Goal: Task Accomplishment & Management: Complete application form

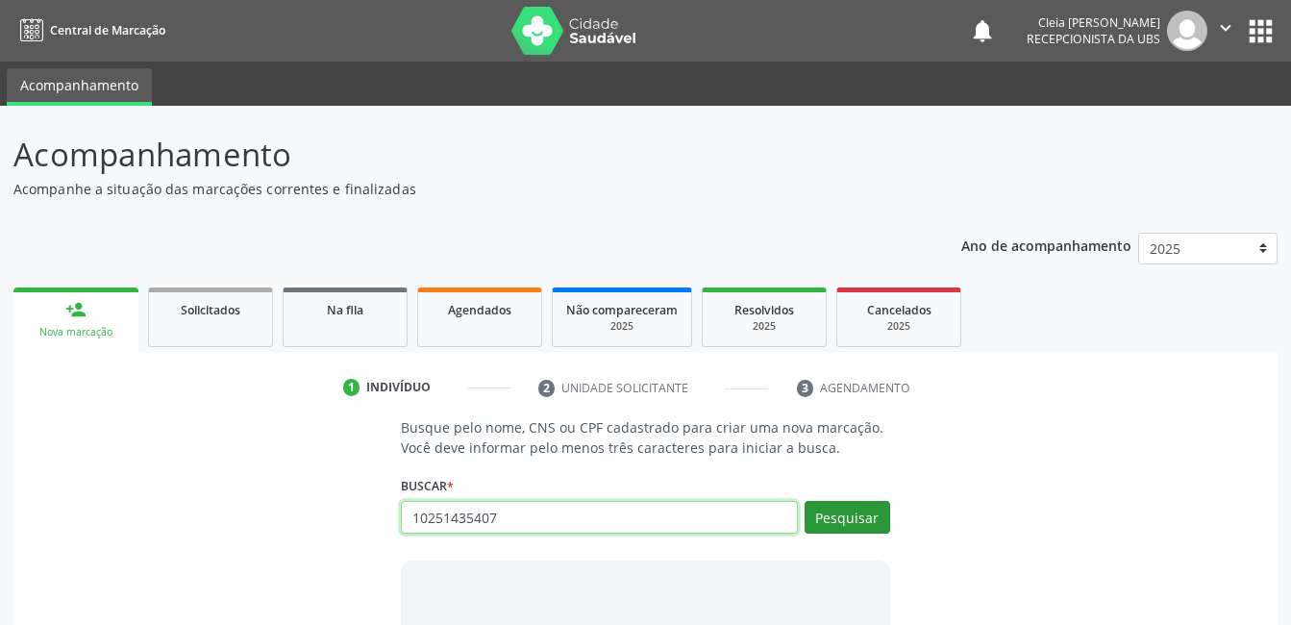
type input "10251435407"
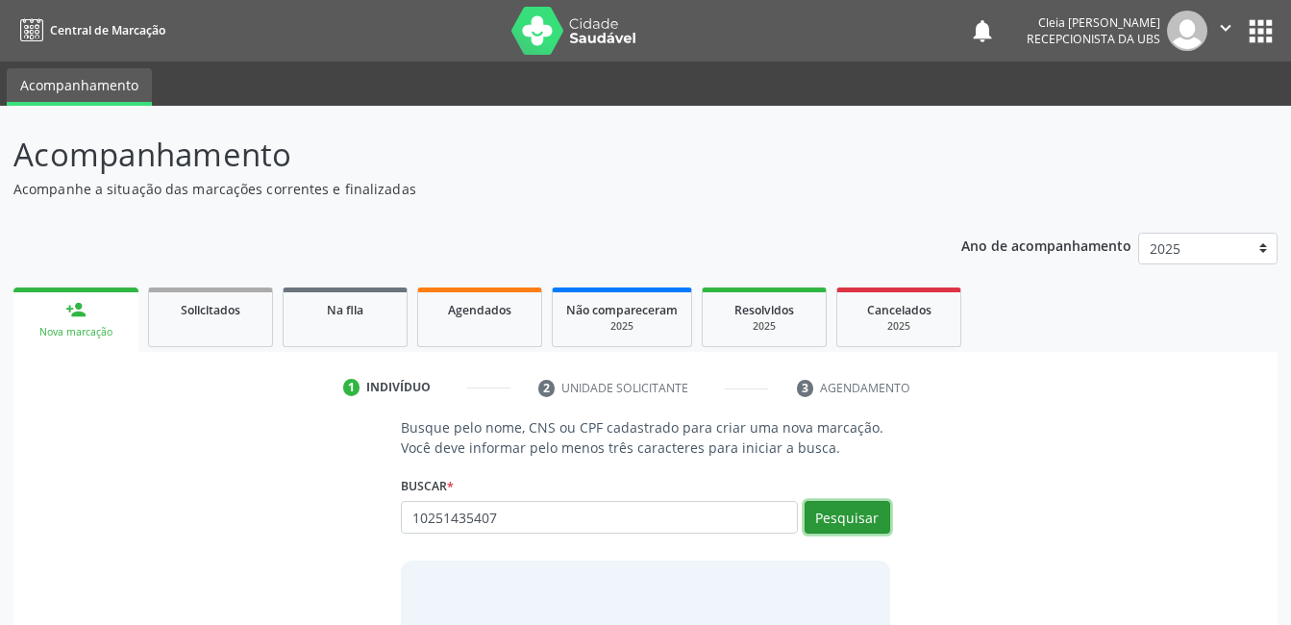
click at [871, 510] on button "Pesquisar" at bounding box center [847, 517] width 86 height 33
type input "10251435407"
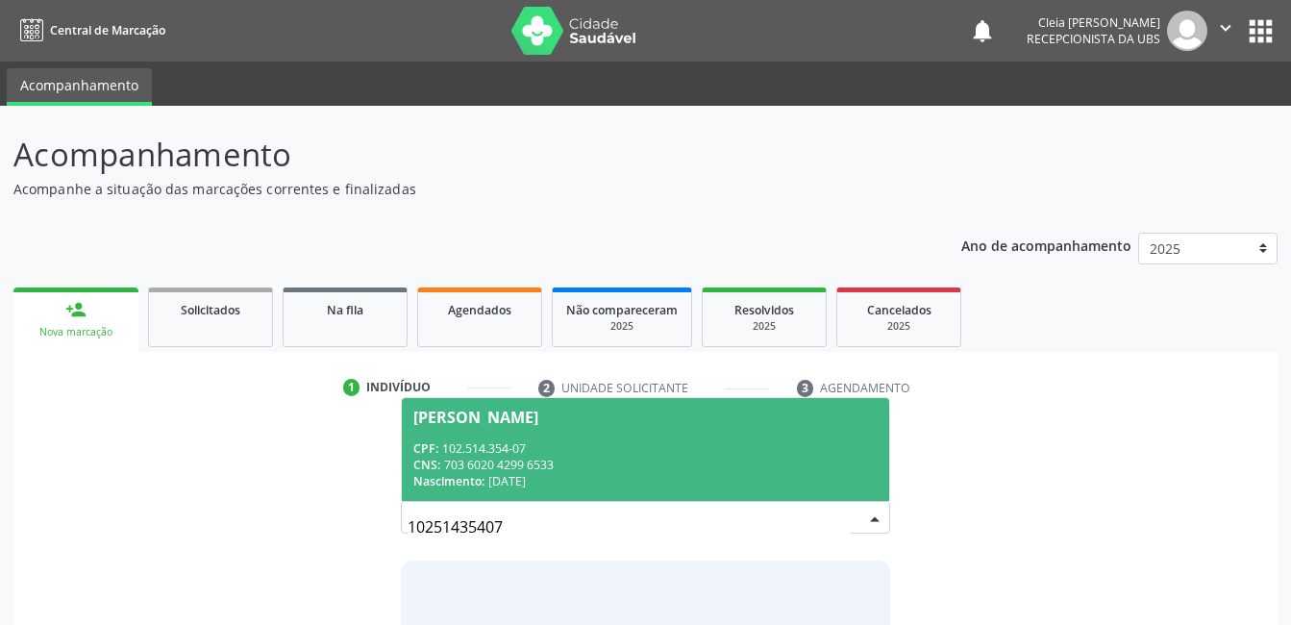
click at [630, 462] on div "CNS: 703 6020 4299 6533" at bounding box center [644, 465] width 463 height 16
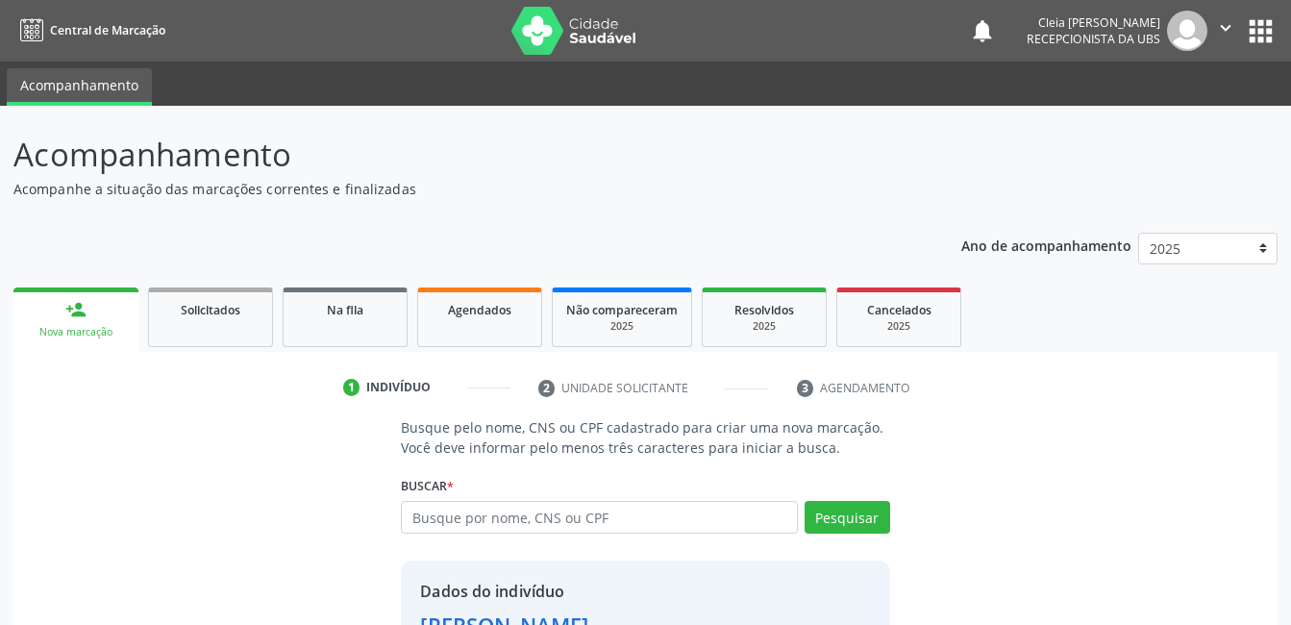
scroll to position [146, 0]
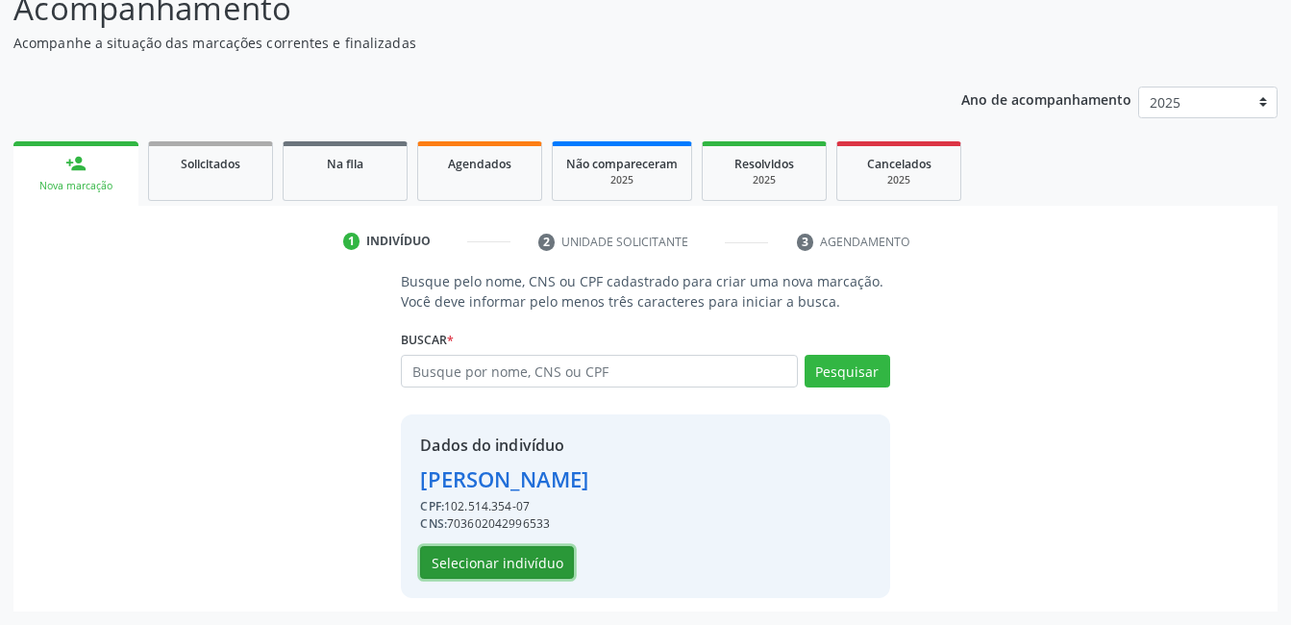
click at [480, 571] on button "Selecionar indivíduo" at bounding box center [497, 562] width 154 height 33
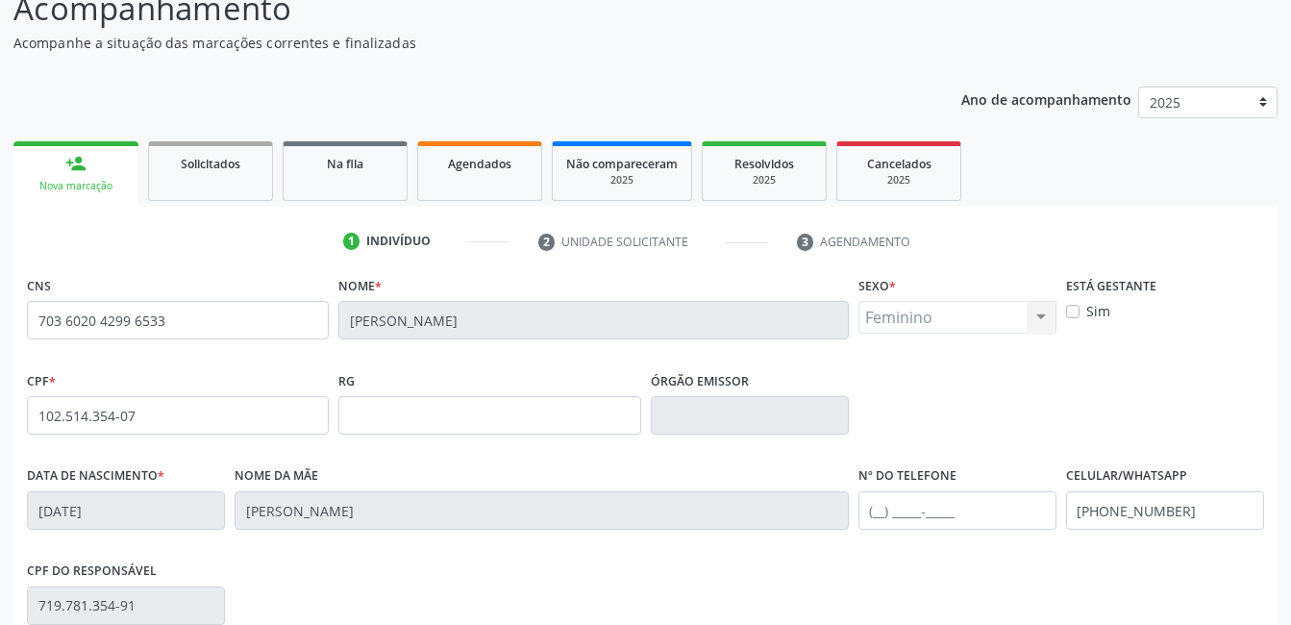
scroll to position [417, 0]
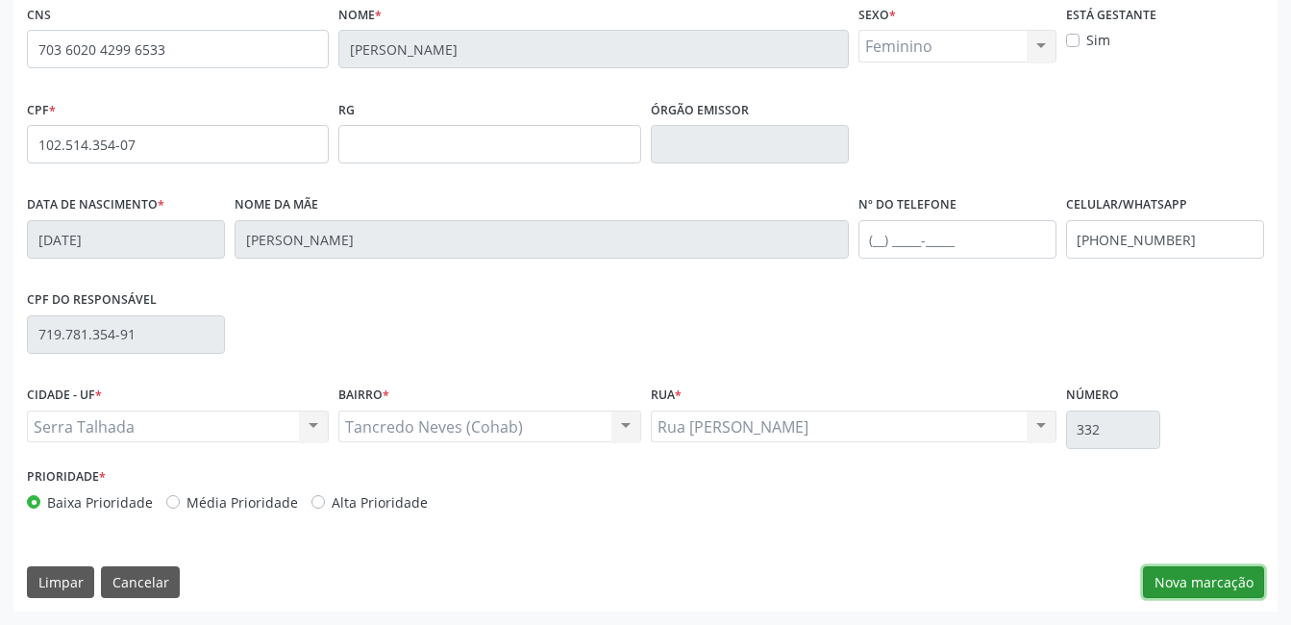
click at [1245, 583] on button "Nova marcação" at bounding box center [1203, 582] width 121 height 33
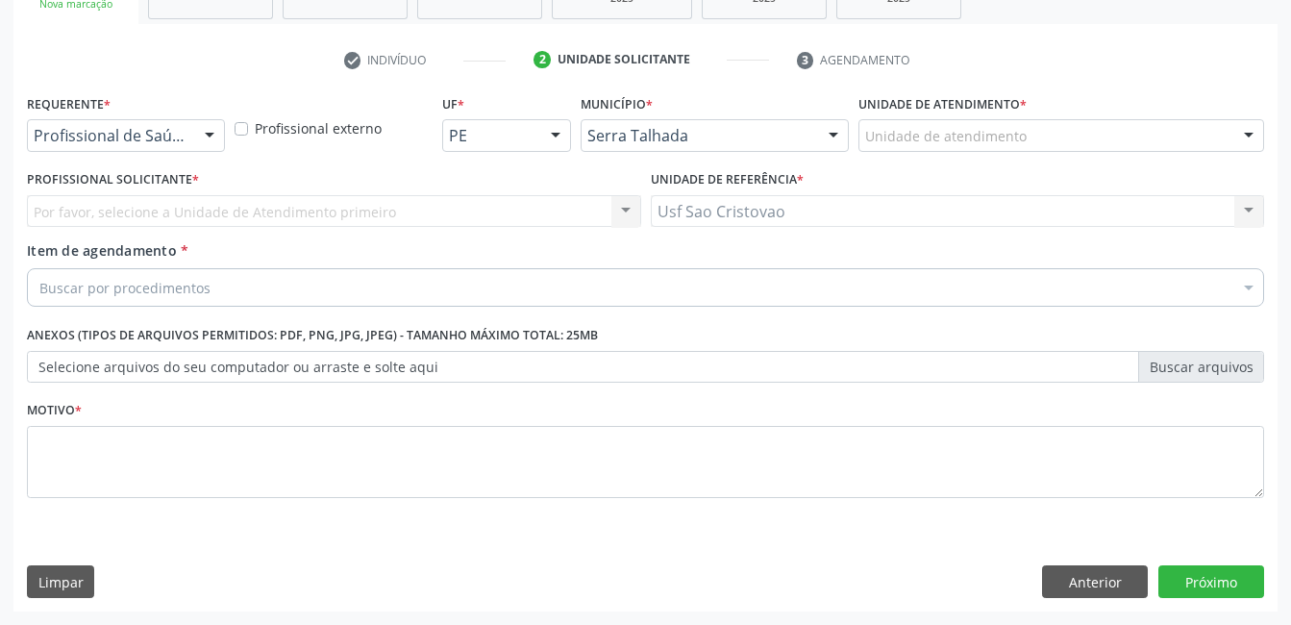
scroll to position [328, 0]
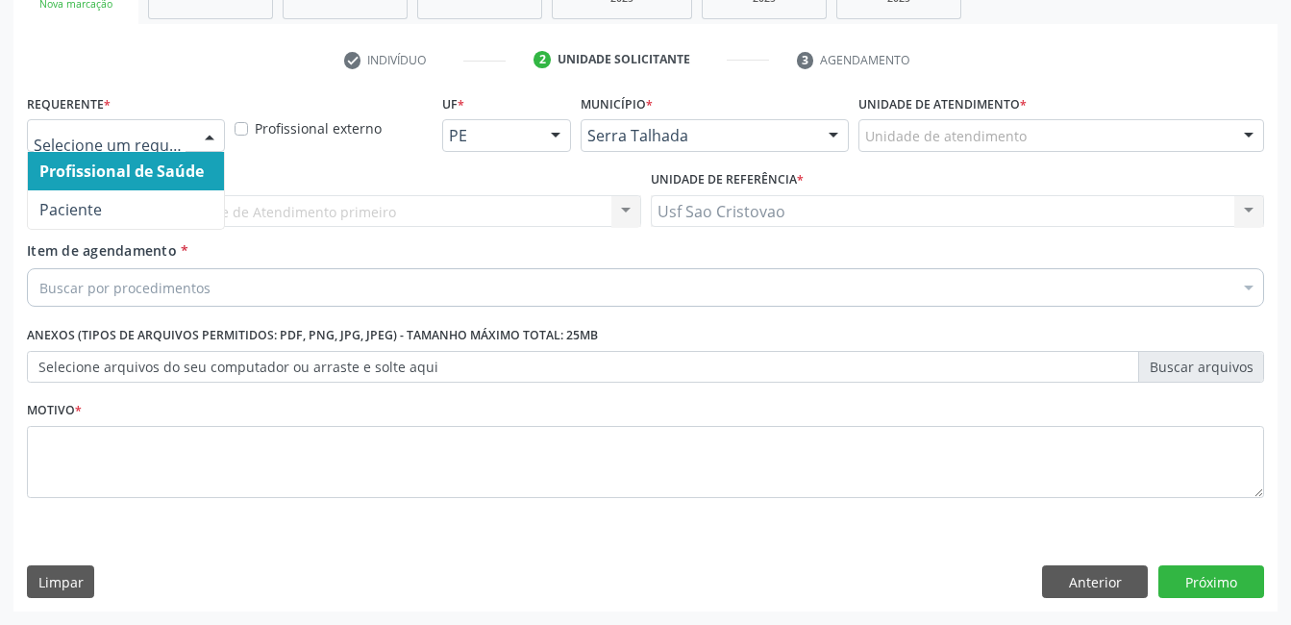
click at [210, 137] on div at bounding box center [209, 136] width 29 height 33
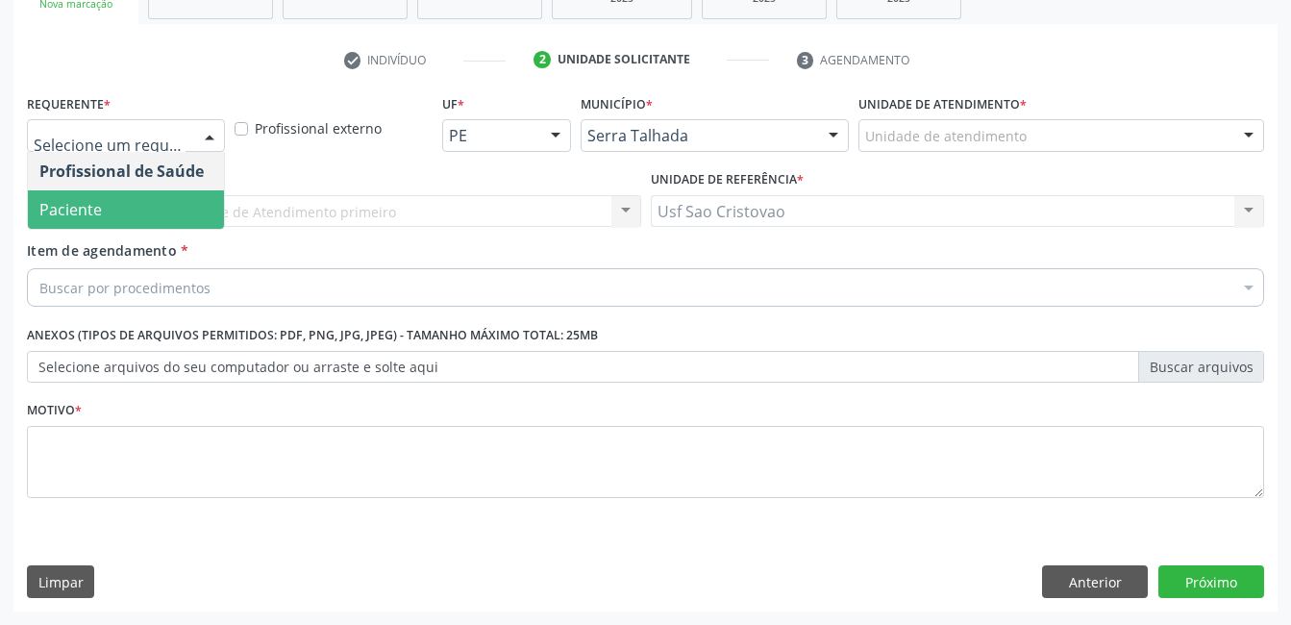
click at [182, 218] on span "Paciente" at bounding box center [126, 209] width 196 height 38
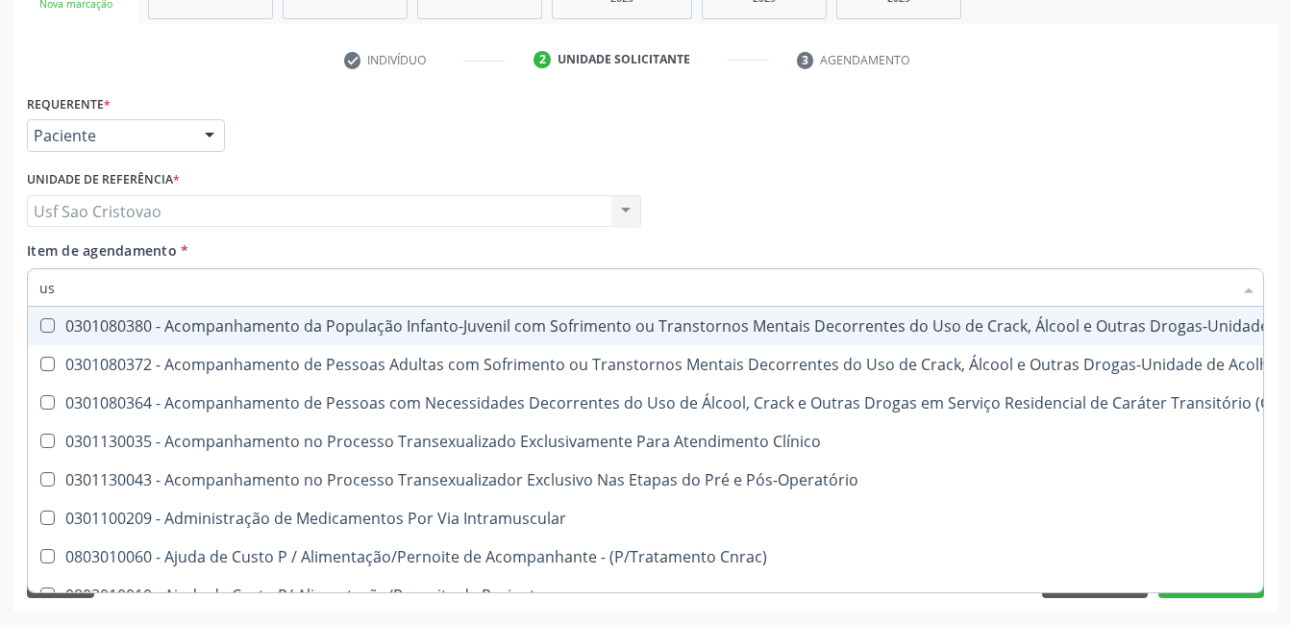
type input "u"
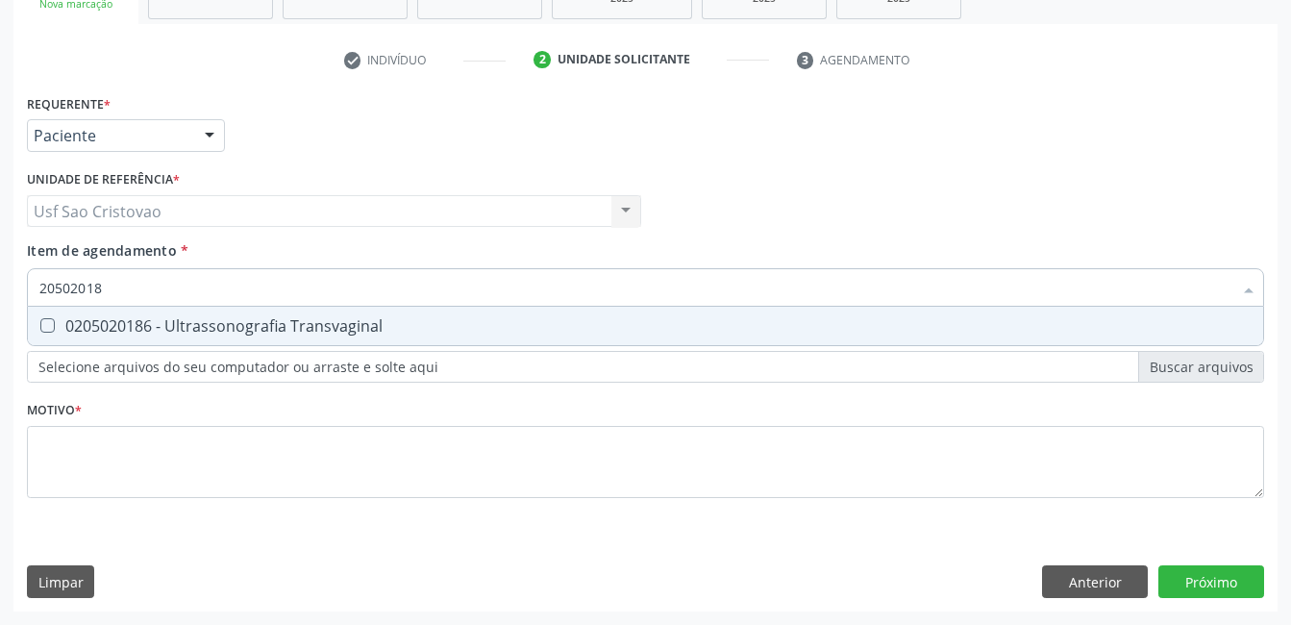
type input "205020186"
click at [44, 322] on Transvaginal at bounding box center [47, 325] width 14 height 14
click at [40, 322] on Transvaginal "checkbox" at bounding box center [34, 325] width 12 height 12
checkbox Transvaginal "true"
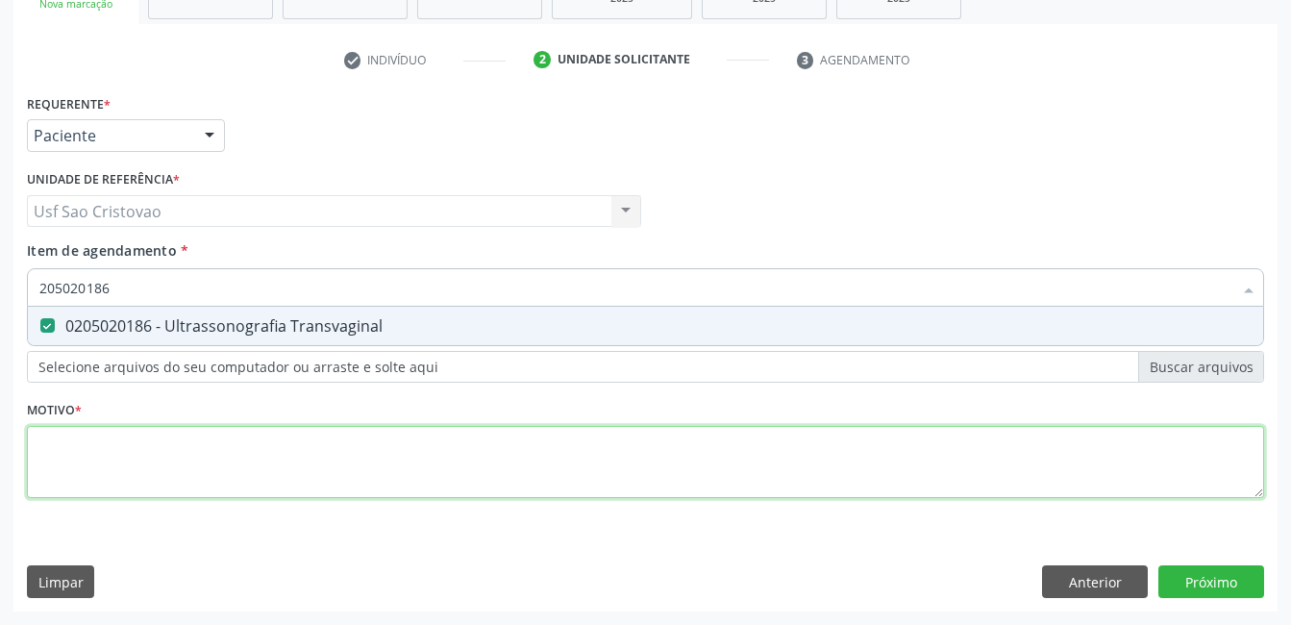
click at [87, 463] on div "Requerente * Paciente Profissional de Saúde Paciente Nenhum resultado encontrad…" at bounding box center [645, 306] width 1237 height 435
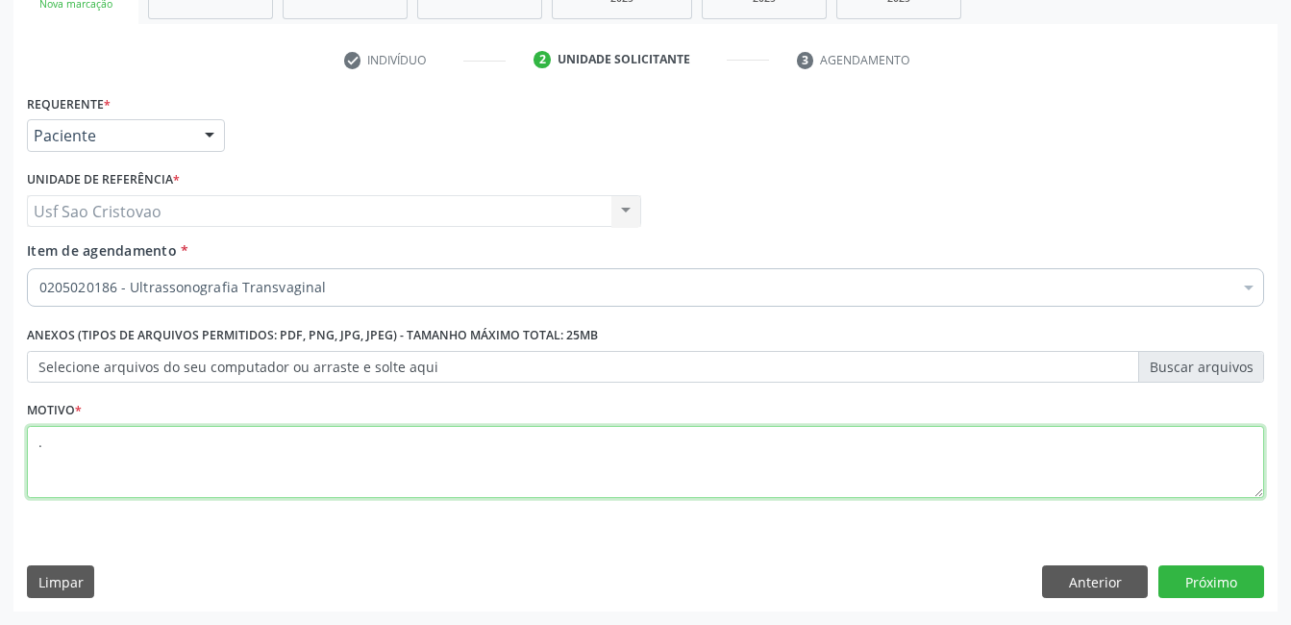
type textarea "."
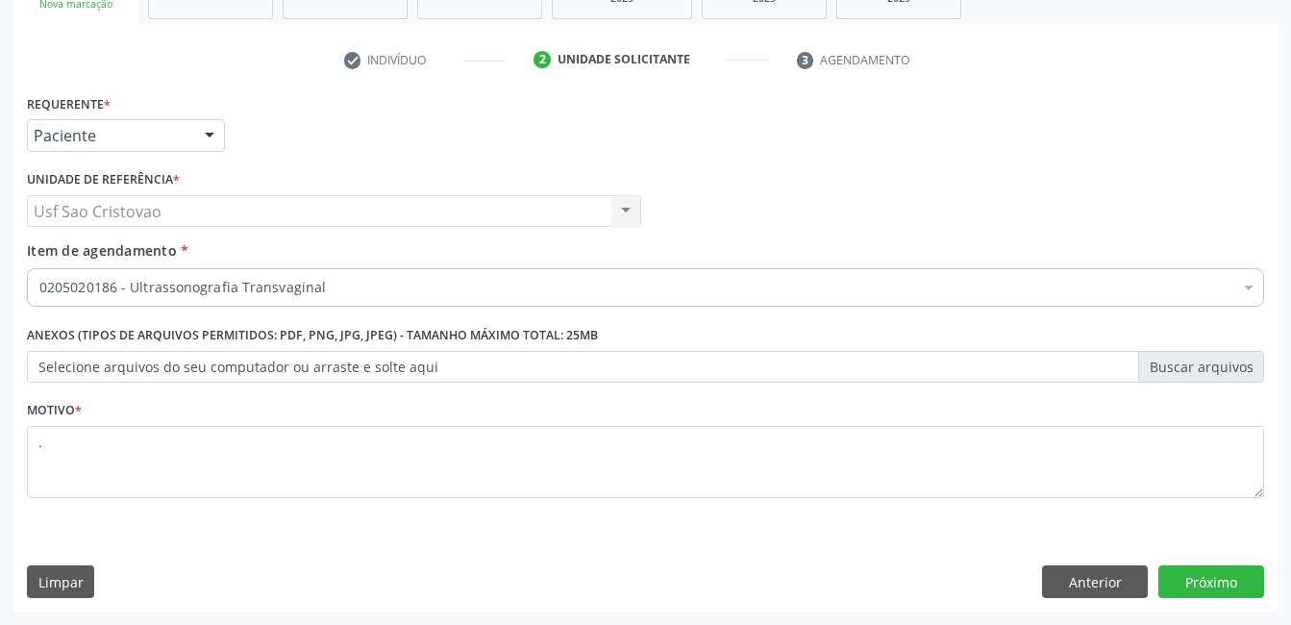
click at [646, 568] on div "Limpar Anterior Próximo" at bounding box center [645, 581] width 1237 height 33
click at [1220, 581] on button "Próximo" at bounding box center [1211, 581] width 106 height 33
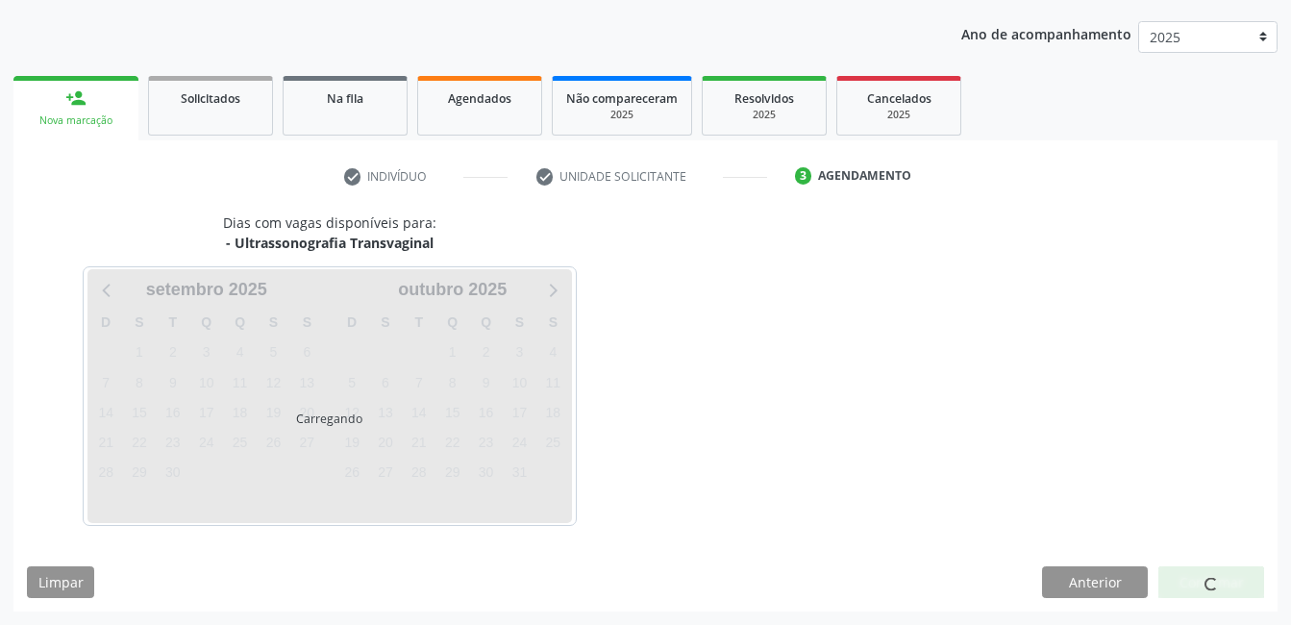
scroll to position [211, 0]
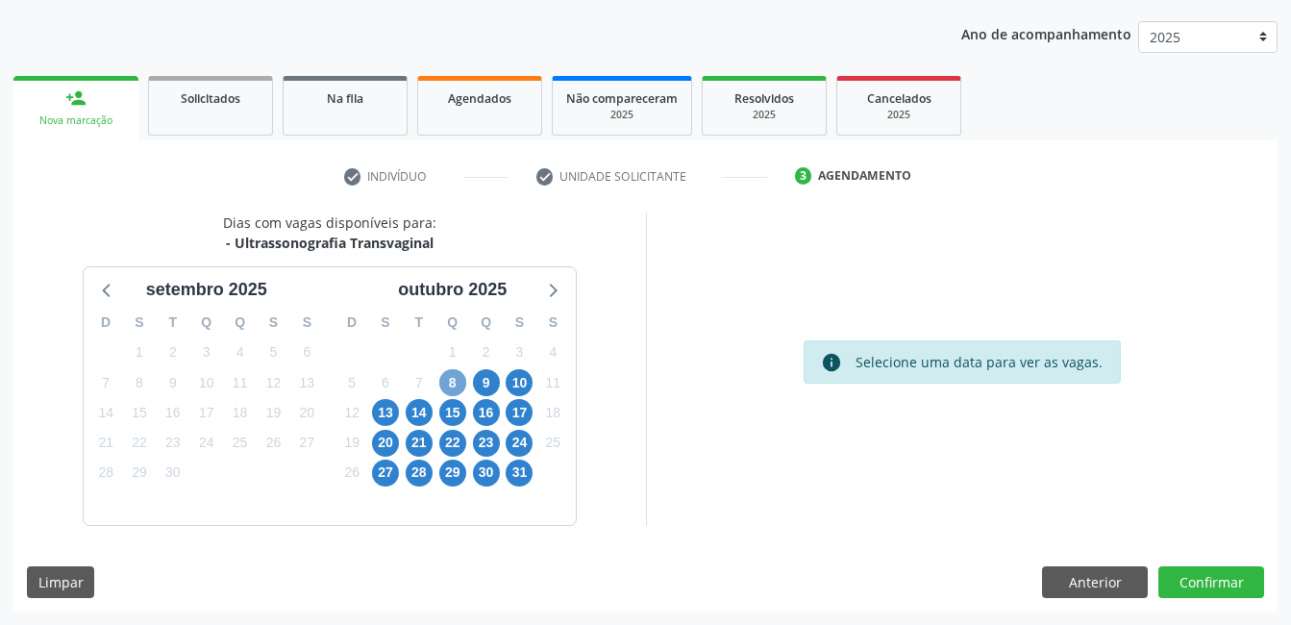
click at [453, 383] on span "8" at bounding box center [452, 382] width 27 height 27
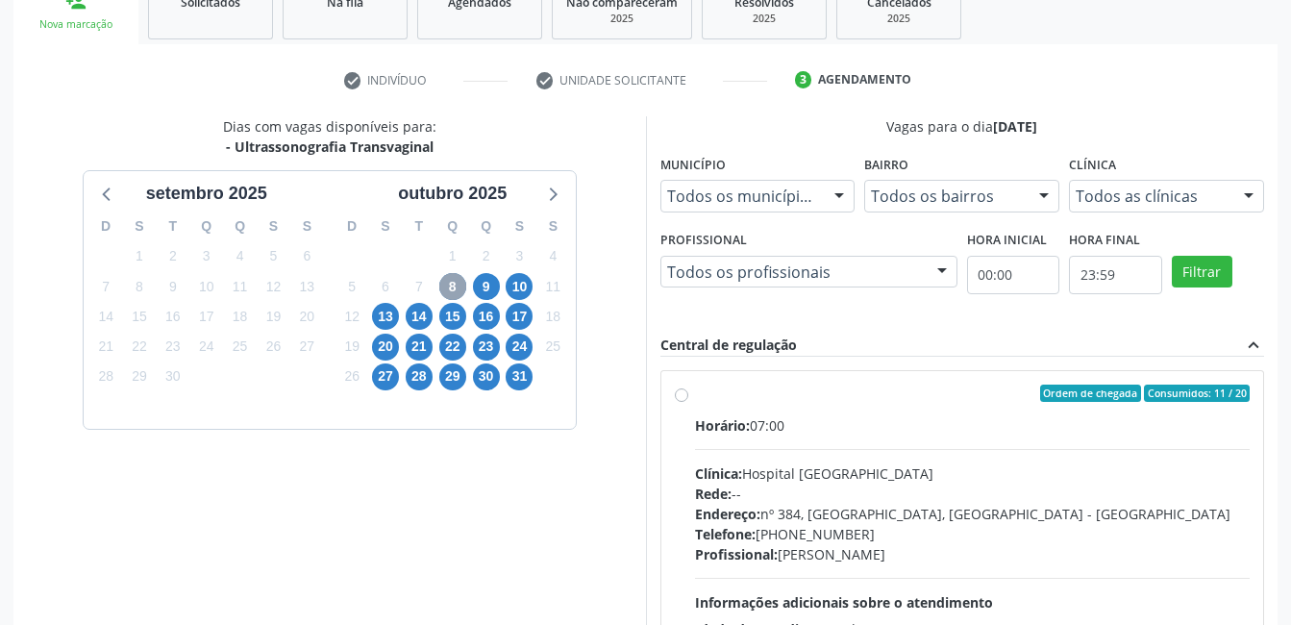
scroll to position [404, 0]
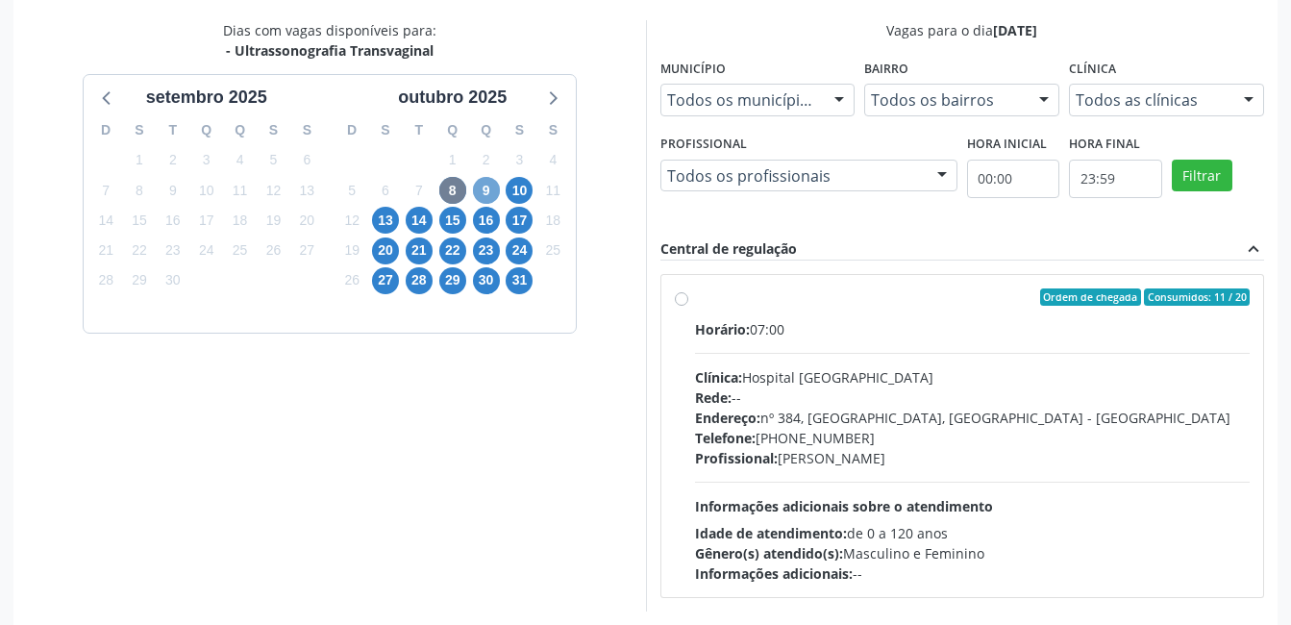
click at [481, 187] on span "9" at bounding box center [486, 190] width 27 height 27
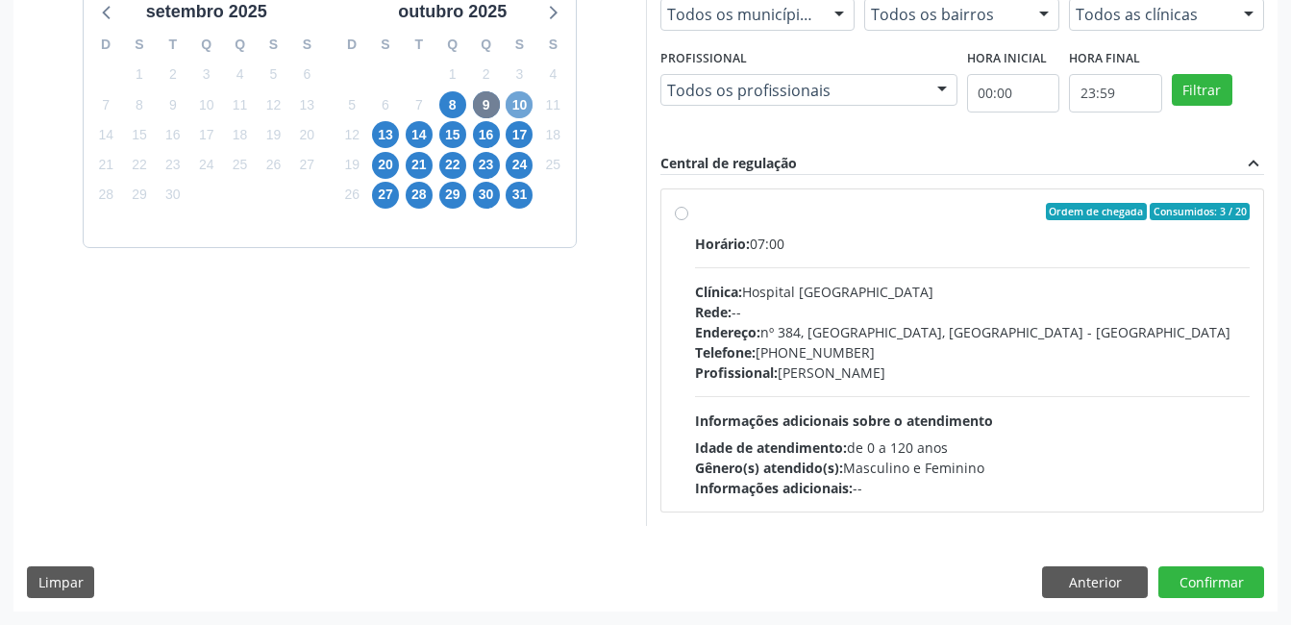
click at [526, 107] on span "10" at bounding box center [519, 104] width 27 height 27
click at [379, 133] on span "13" at bounding box center [385, 134] width 27 height 27
click at [426, 135] on span "14" at bounding box center [419, 134] width 27 height 27
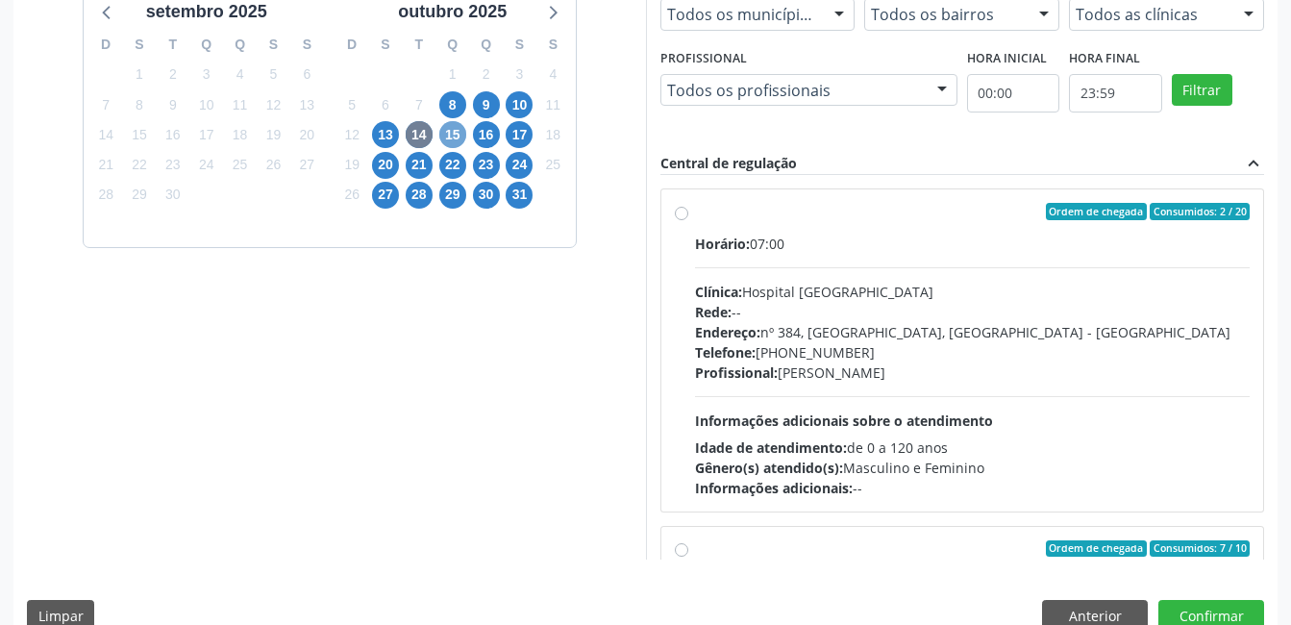
click at [455, 142] on span "15" at bounding box center [452, 134] width 27 height 27
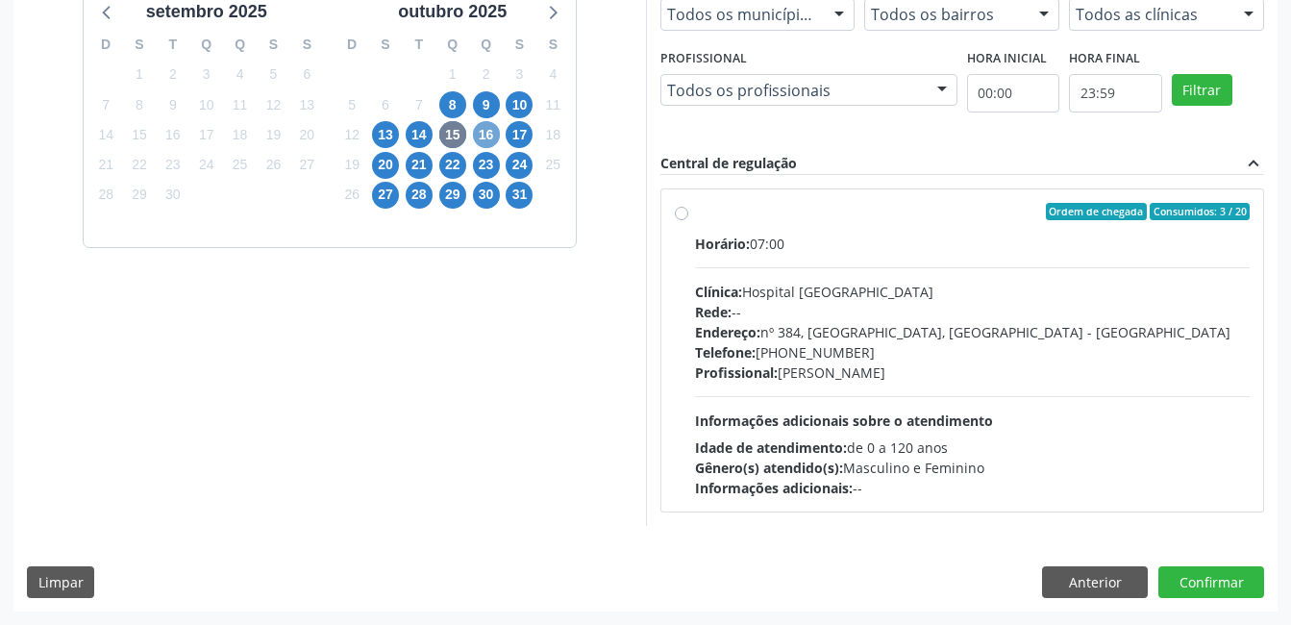
click at [482, 133] on span "16" at bounding box center [486, 134] width 27 height 27
click at [514, 135] on span "17" at bounding box center [519, 134] width 27 height 27
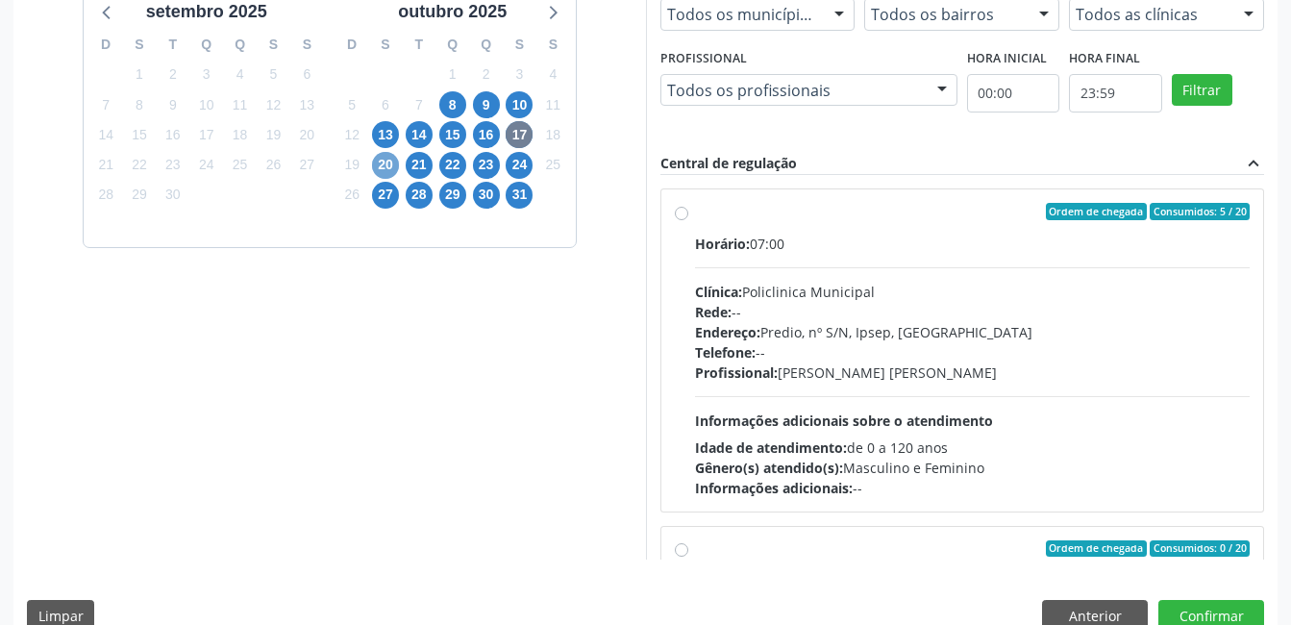
click at [384, 167] on span "20" at bounding box center [385, 165] width 27 height 27
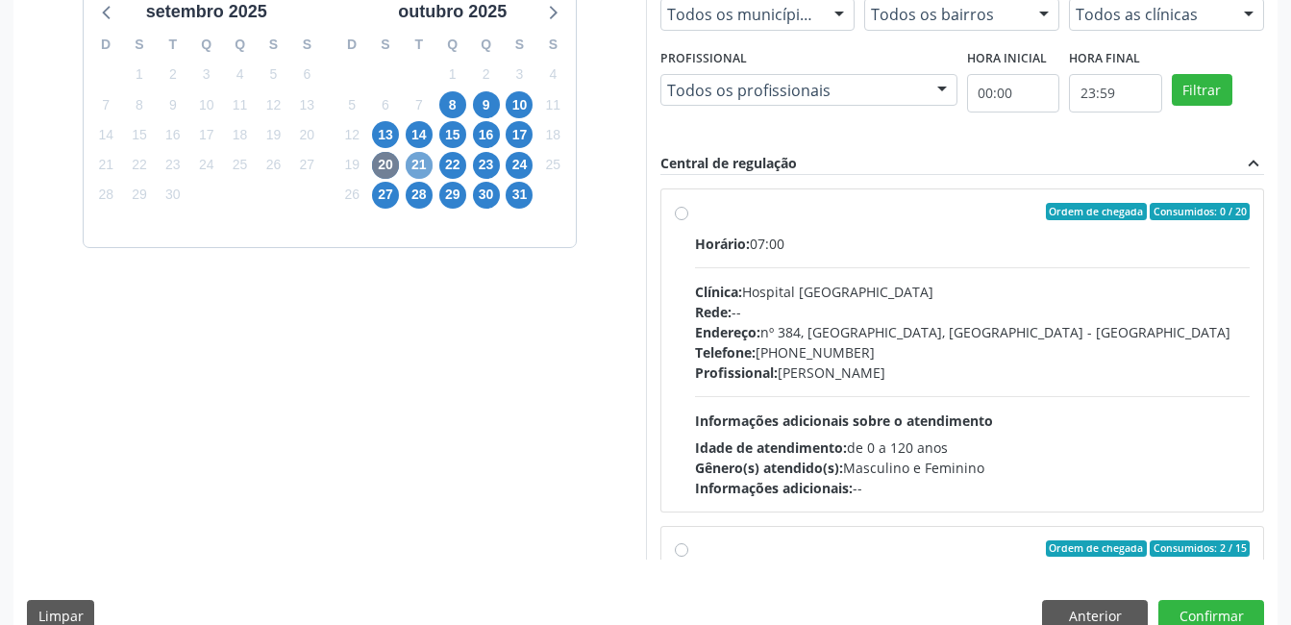
click at [421, 168] on span "21" at bounding box center [419, 165] width 27 height 27
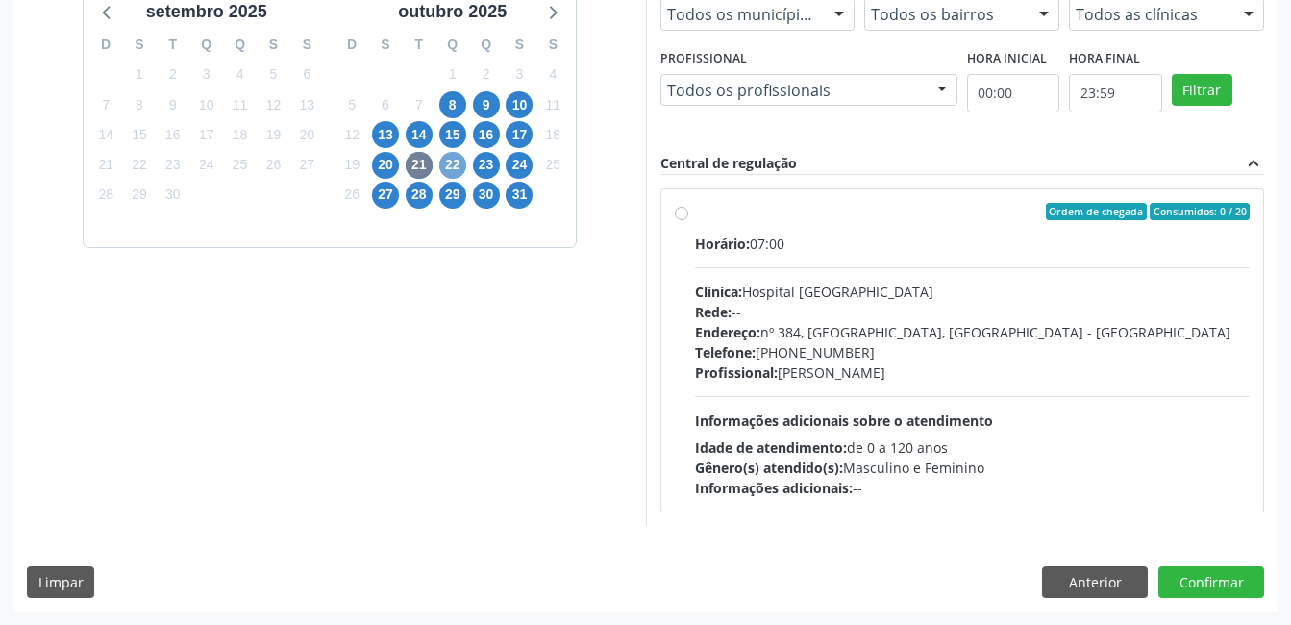
click at [455, 172] on span "22" at bounding box center [452, 165] width 27 height 27
click at [480, 171] on span "23" at bounding box center [486, 165] width 27 height 27
click at [508, 164] on span "24" at bounding box center [519, 165] width 27 height 27
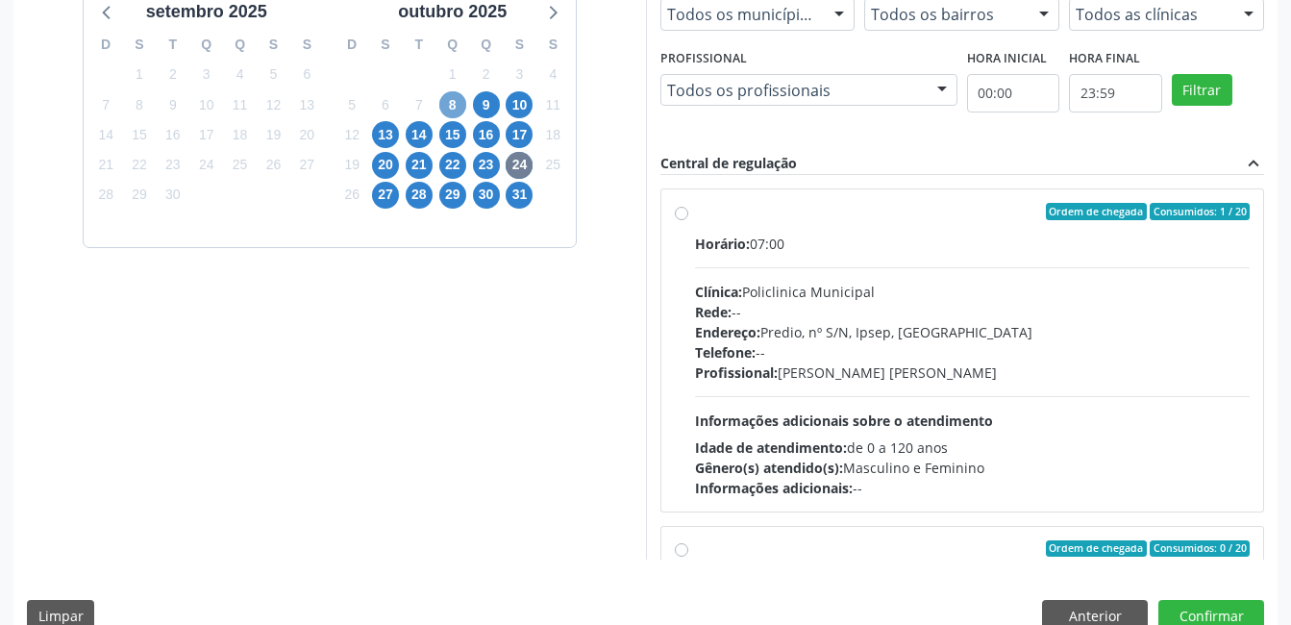
click at [453, 109] on span "8" at bounding box center [452, 104] width 27 height 27
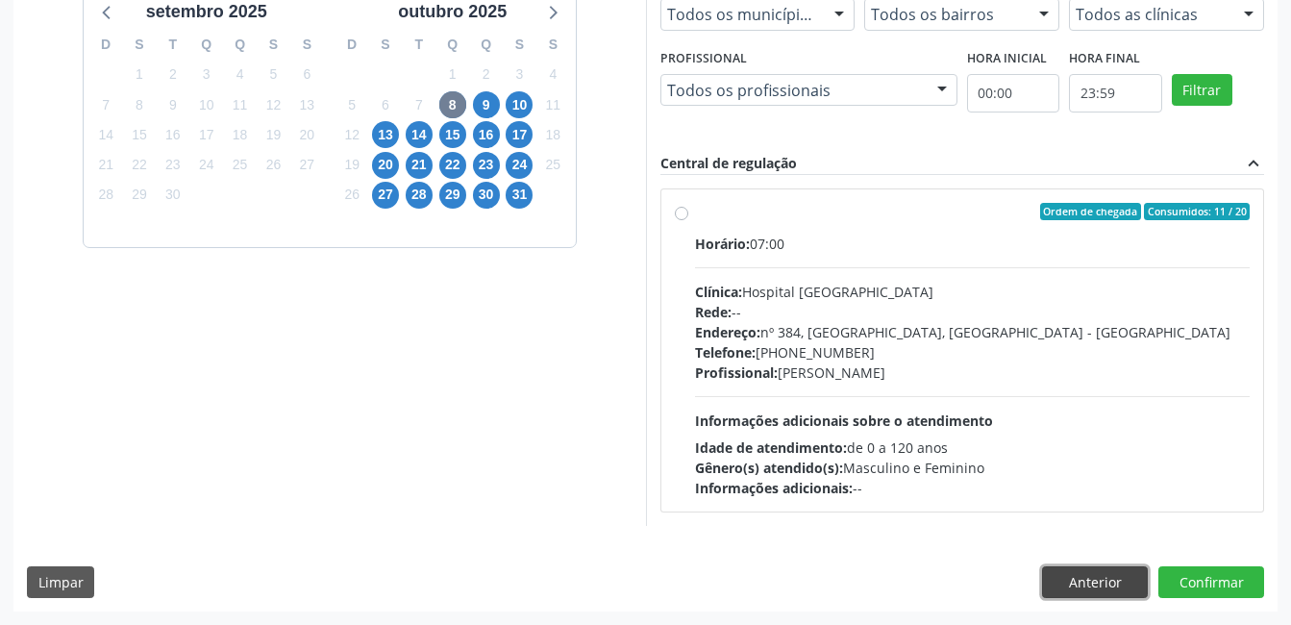
click at [1123, 579] on button "Anterior" at bounding box center [1095, 582] width 106 height 33
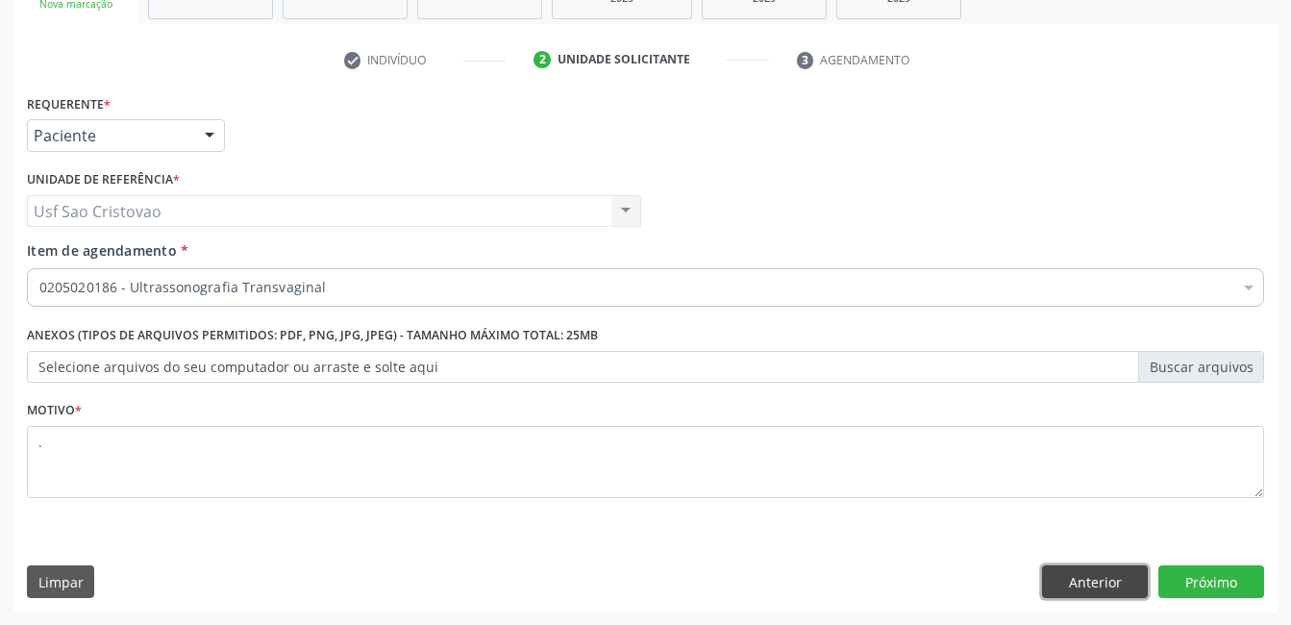
click at [1123, 579] on button "Anterior" at bounding box center [1095, 581] width 106 height 33
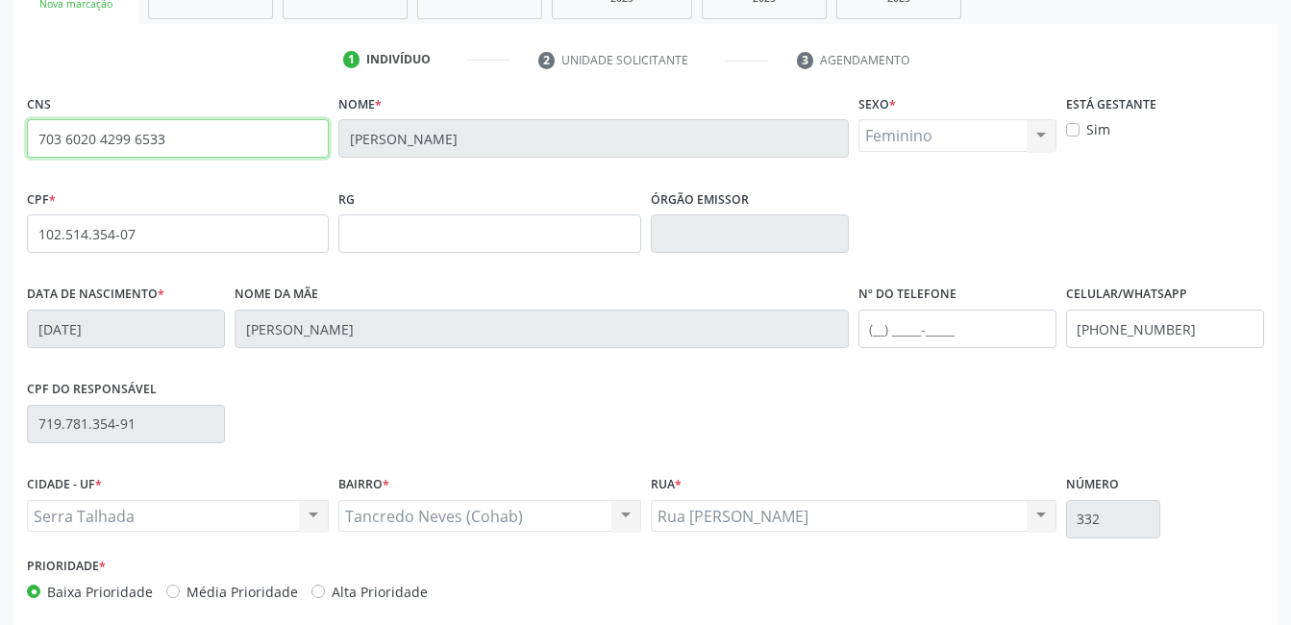
drag, startPoint x: 175, startPoint y: 136, endPoint x: -4, endPoint y: 120, distance: 179.5
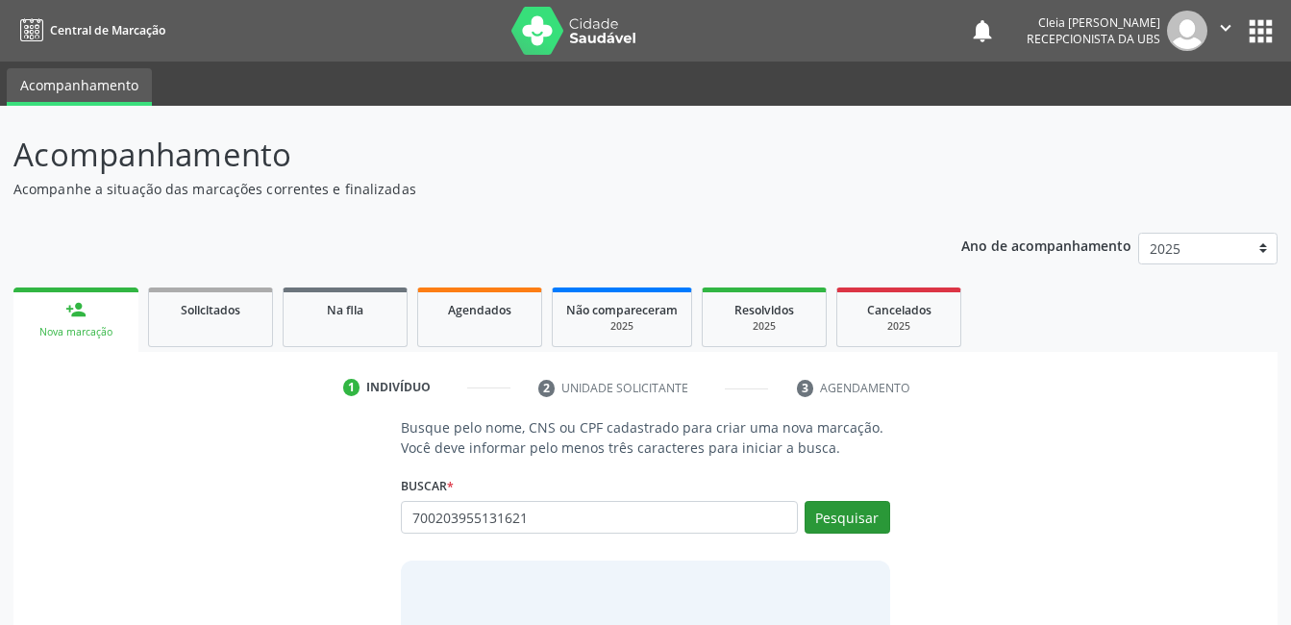
type input "700203955131621"
click at [837, 517] on button "Pesquisar" at bounding box center [847, 517] width 86 height 33
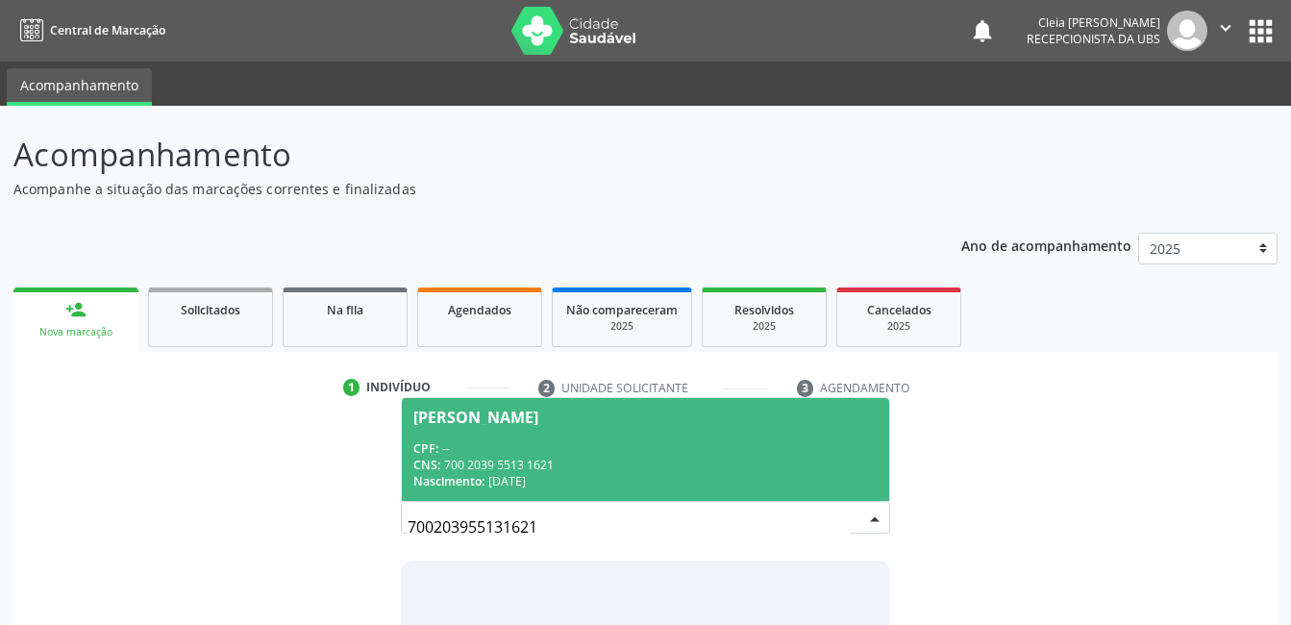
click at [486, 443] on div "CPF: --" at bounding box center [644, 448] width 463 height 16
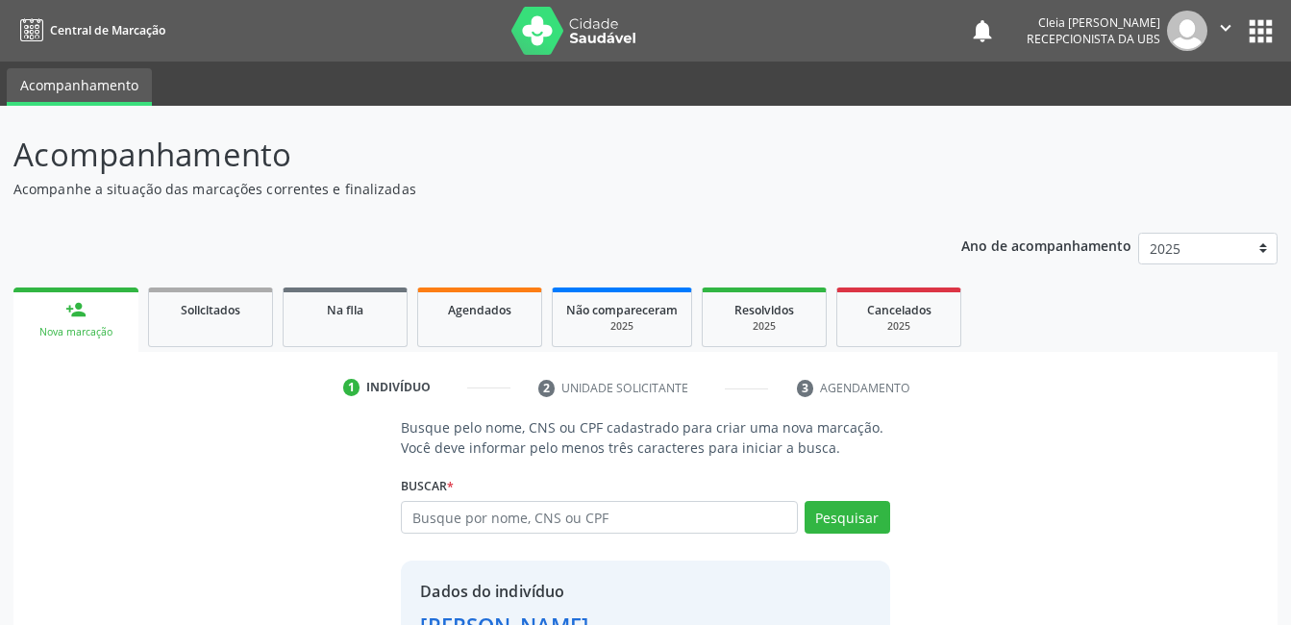
scroll to position [146, 0]
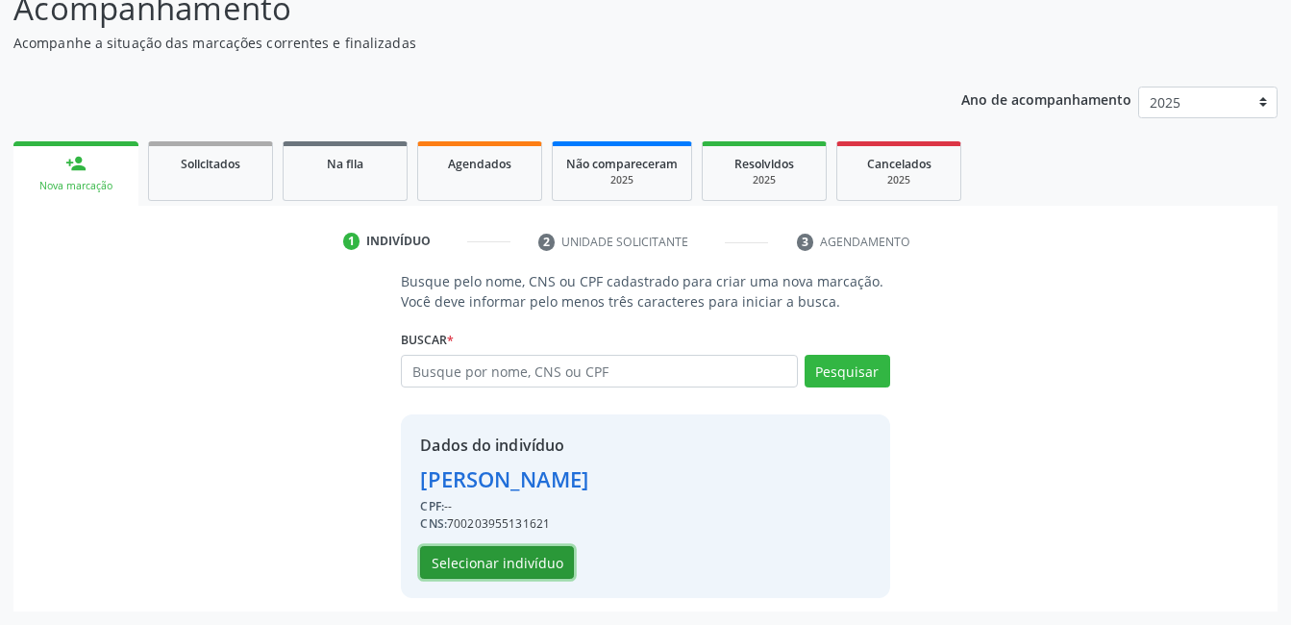
click at [528, 566] on button "Selecionar indivíduo" at bounding box center [497, 562] width 154 height 33
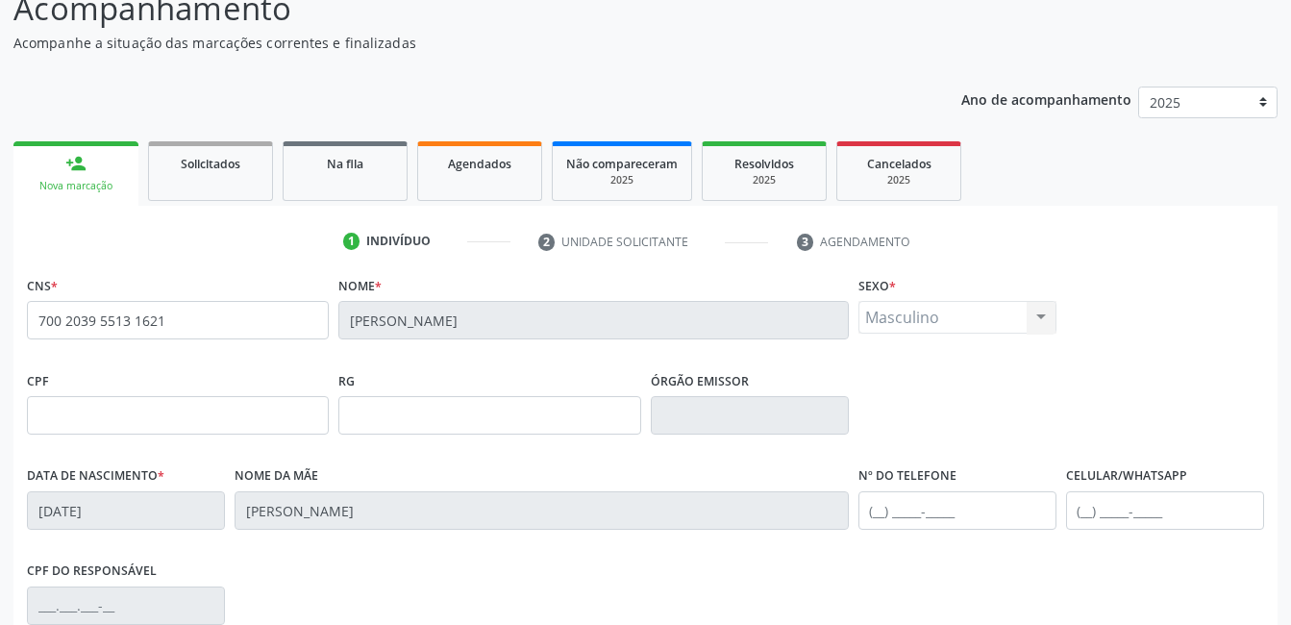
scroll to position [417, 0]
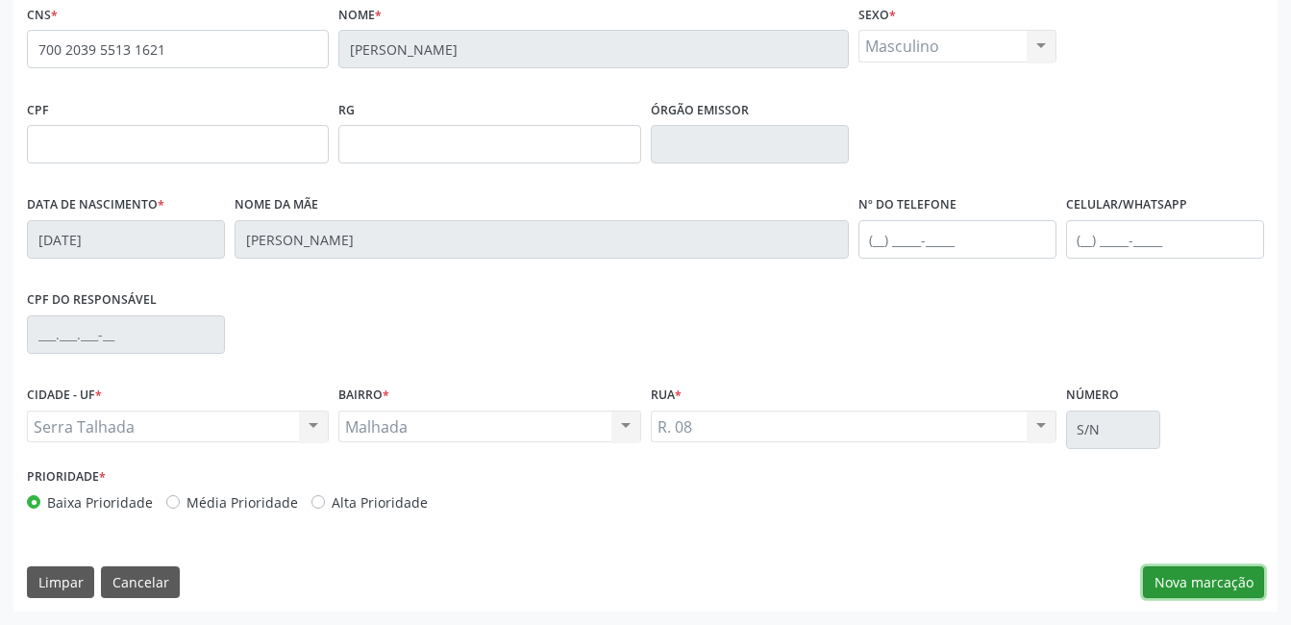
click at [1226, 593] on button "Nova marcação" at bounding box center [1203, 582] width 121 height 33
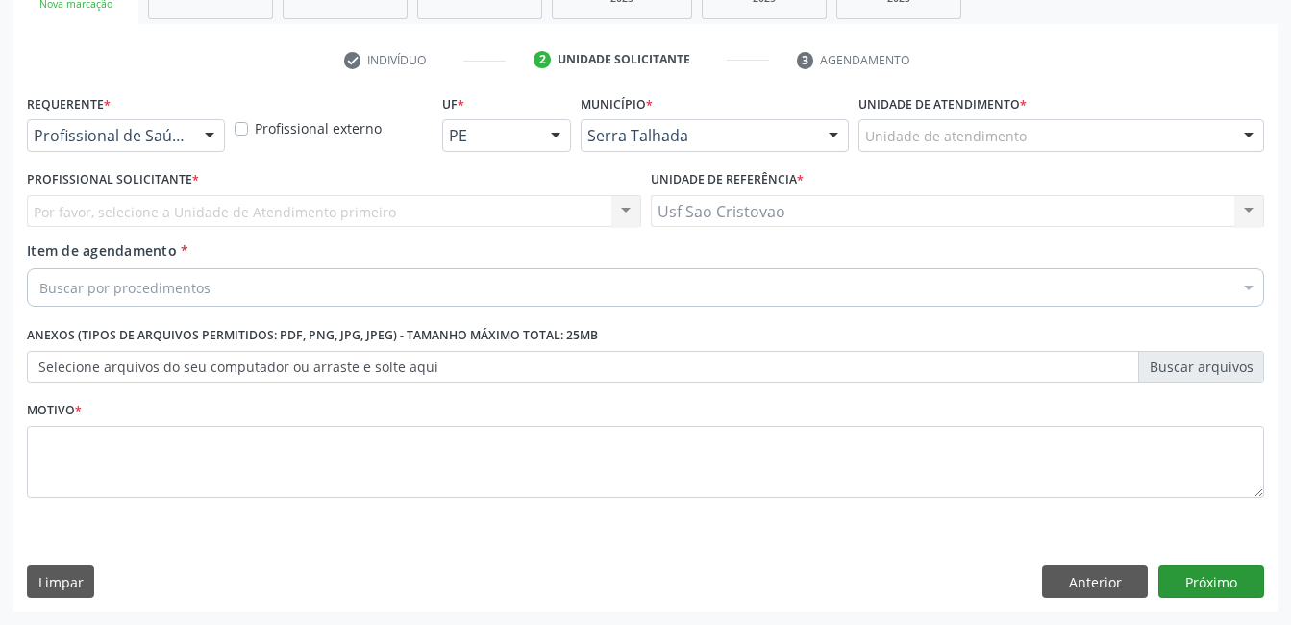
scroll to position [328, 0]
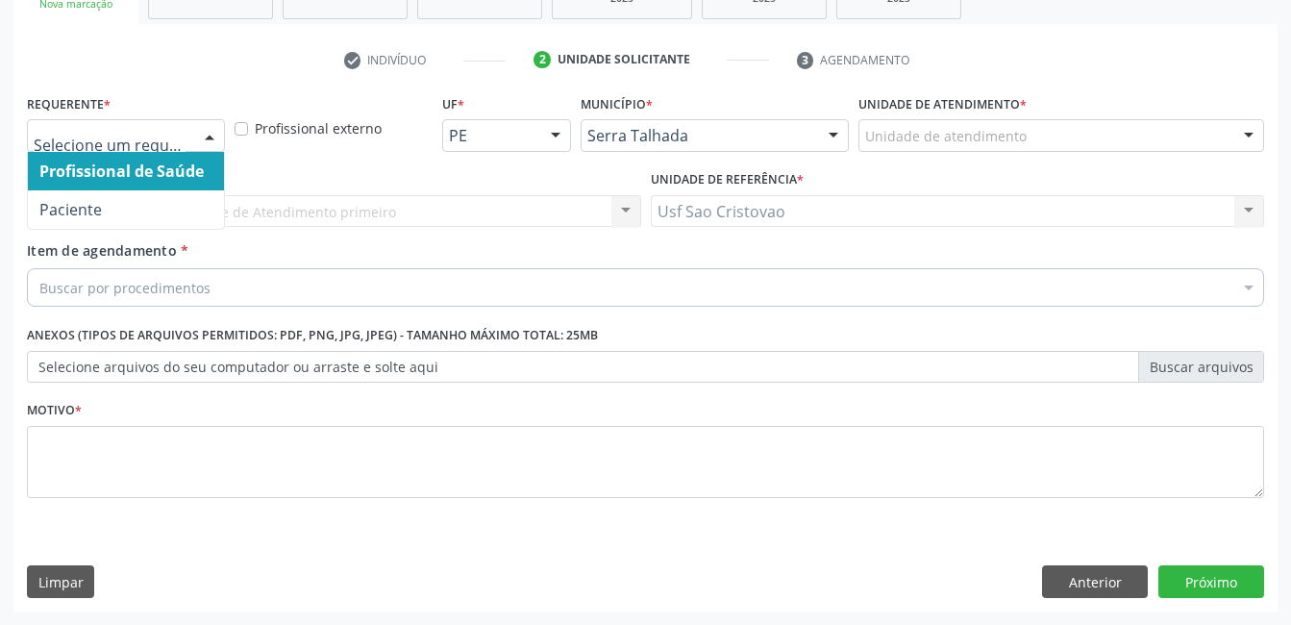
click at [217, 136] on div at bounding box center [209, 136] width 29 height 33
click at [202, 158] on span "Profissional de Saúde" at bounding box center [126, 171] width 196 height 38
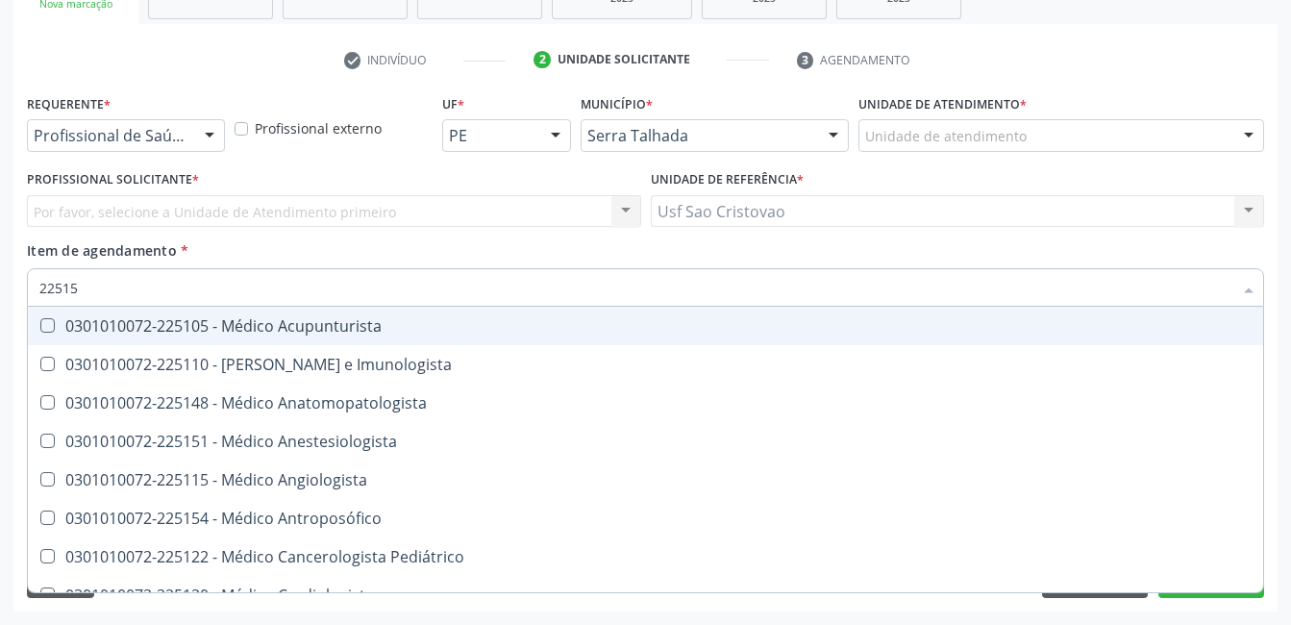
type input "225155"
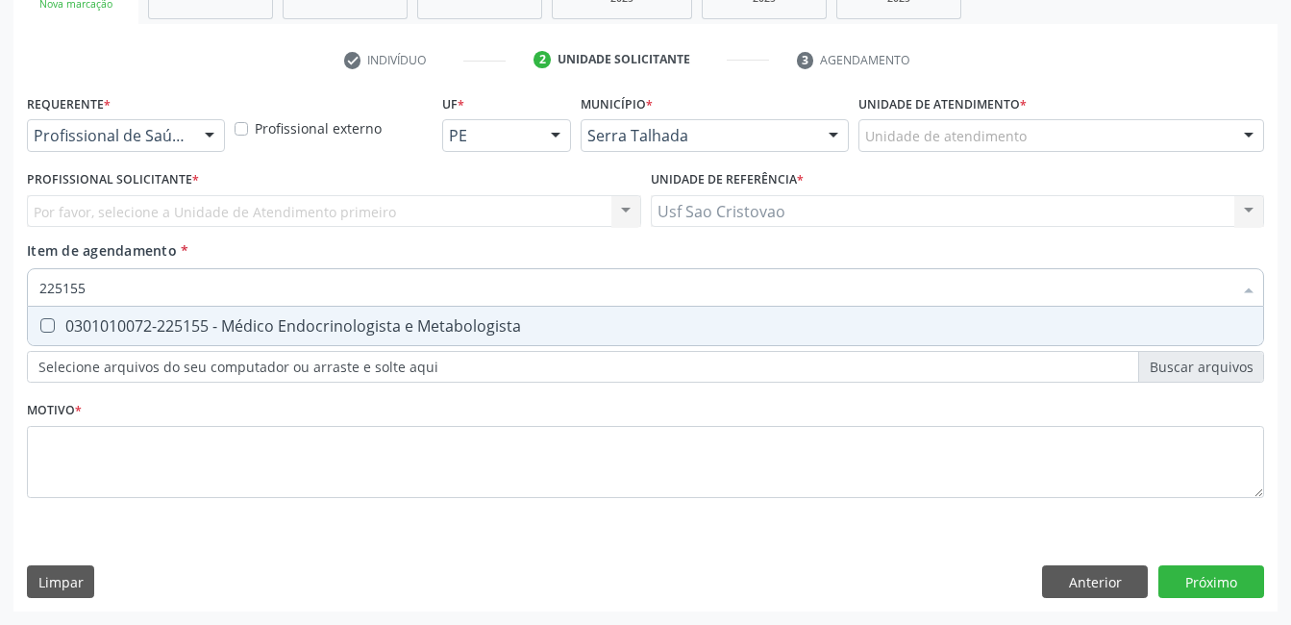
click at [42, 328] on Metabologista at bounding box center [47, 325] width 14 height 14
click at [40, 328] on Metabologista "checkbox" at bounding box center [34, 325] width 12 height 12
checkbox Metabologista "true"
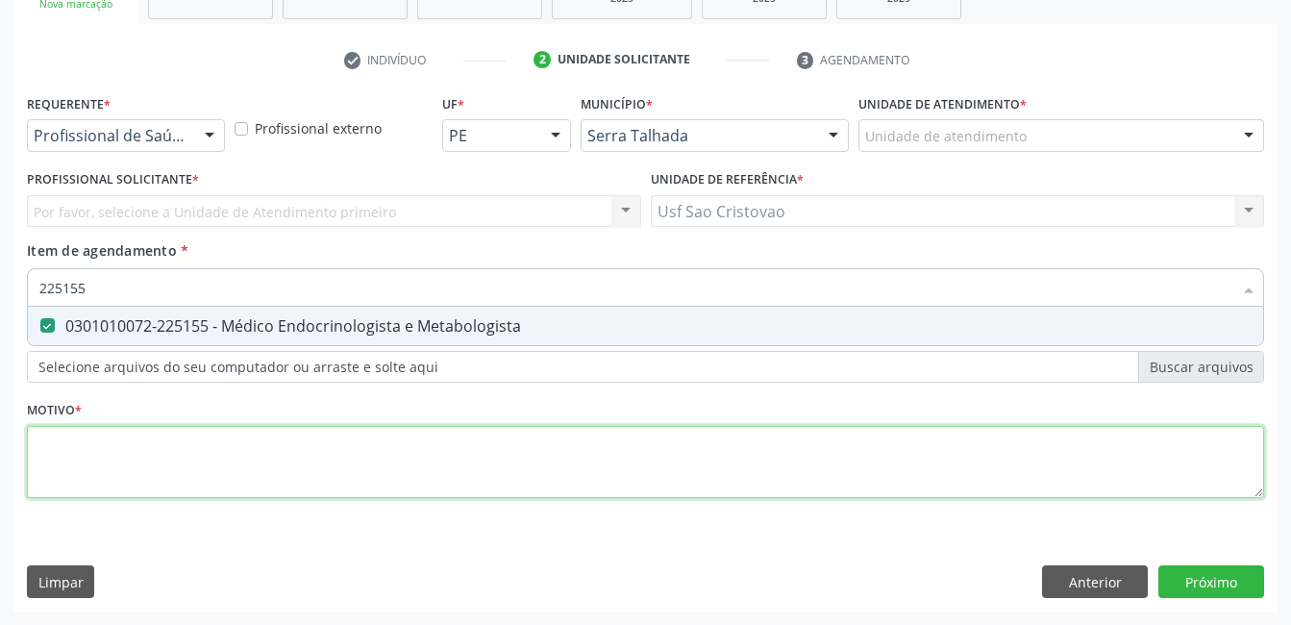
click at [147, 469] on div "Requerente * Profissional de Saúde Profissional de Saúde Paciente Nenhum result…" at bounding box center [645, 306] width 1237 height 435
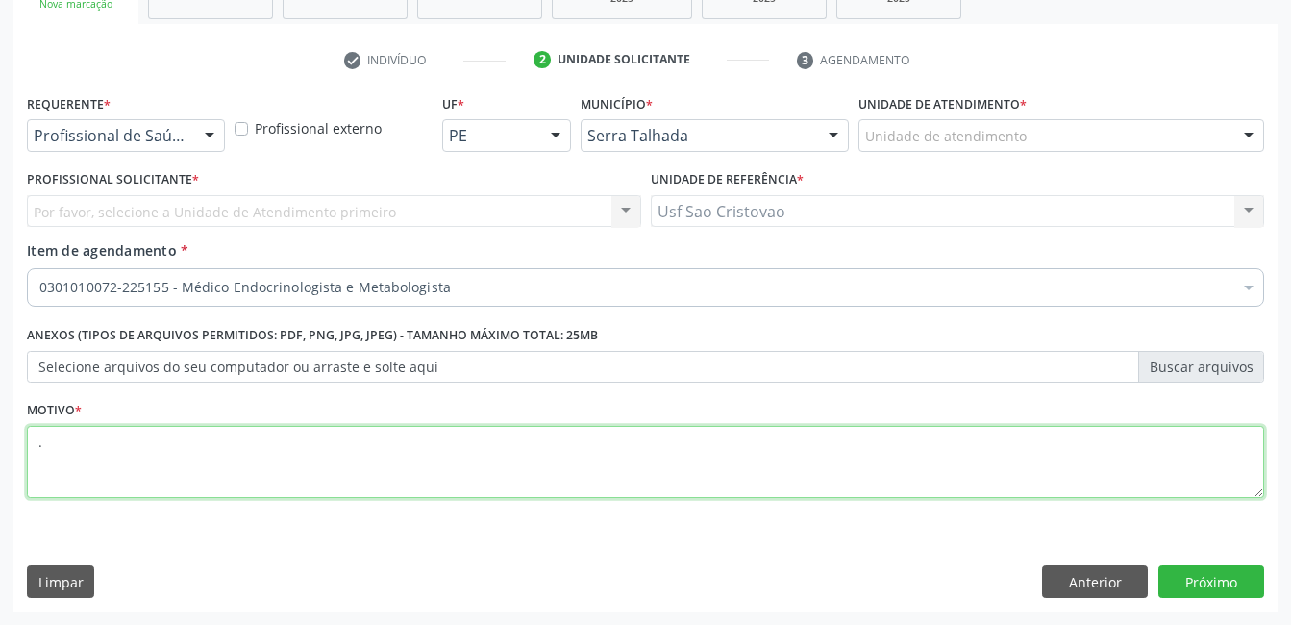
type textarea "."
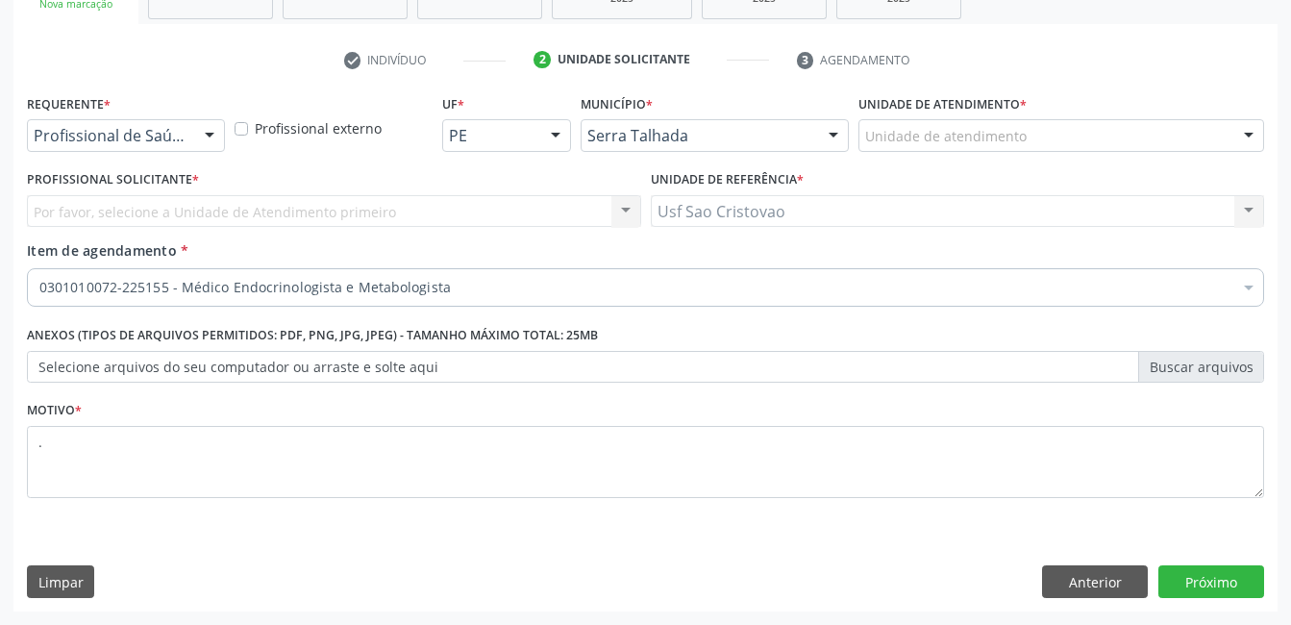
click at [601, 561] on div "Requerente * Profissional de Saúde Profissional de Saúde Paciente Nenhum result…" at bounding box center [645, 350] width 1264 height 522
click at [1236, 573] on button "Próximo" at bounding box center [1211, 581] width 106 height 33
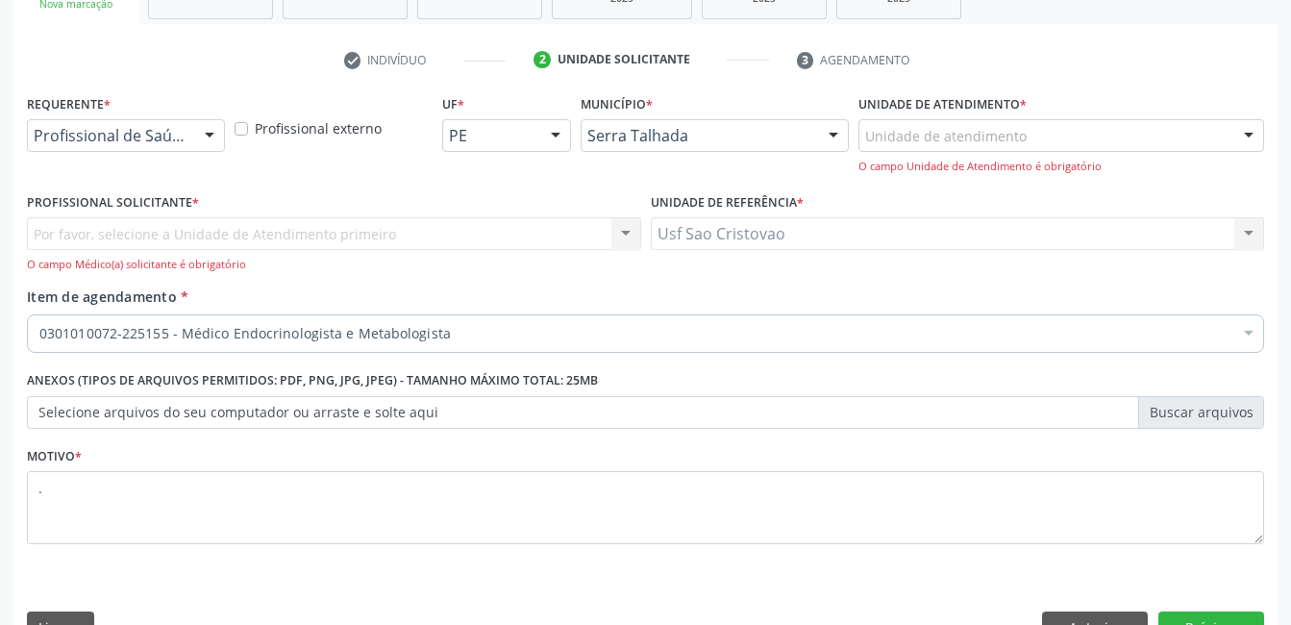
click at [214, 143] on div at bounding box center [209, 136] width 29 height 33
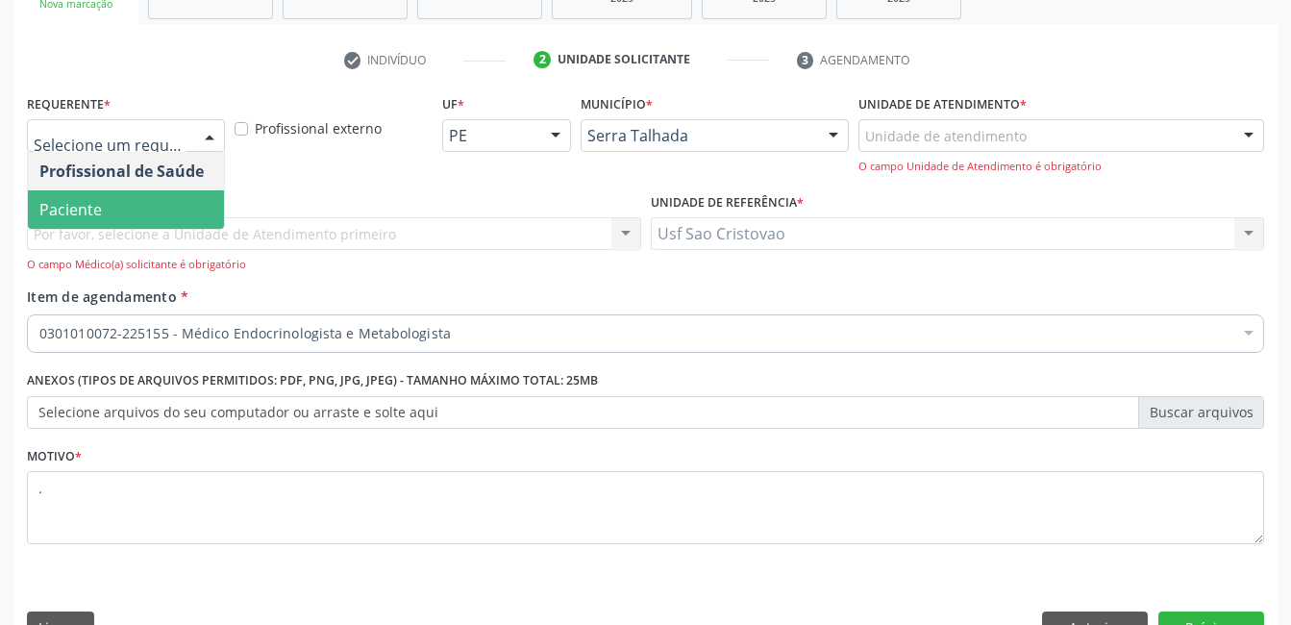
click at [185, 207] on span "Paciente" at bounding box center [126, 209] width 196 height 38
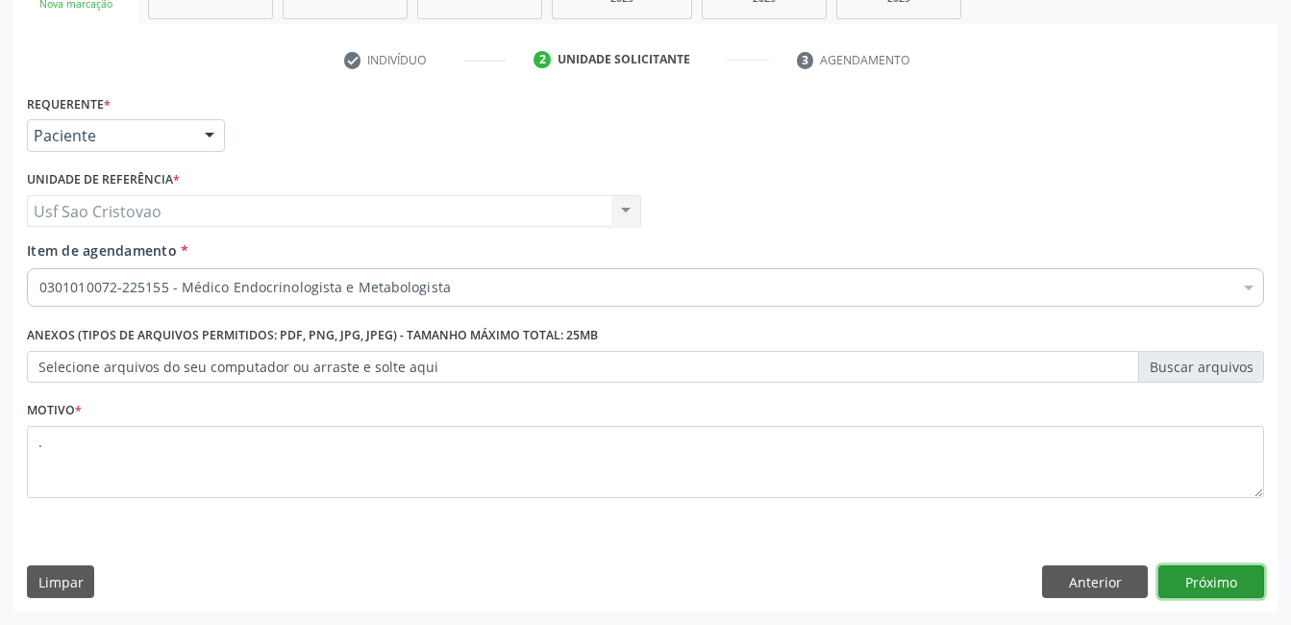
click at [1214, 575] on button "Próximo" at bounding box center [1211, 581] width 106 height 33
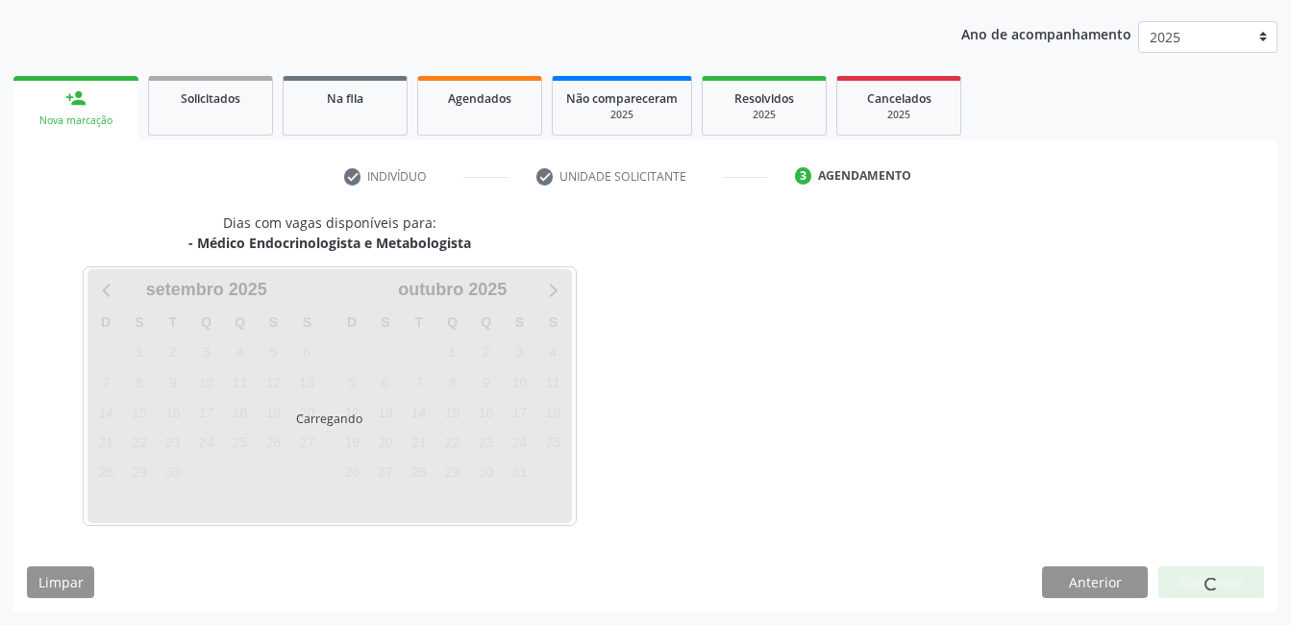
scroll to position [211, 0]
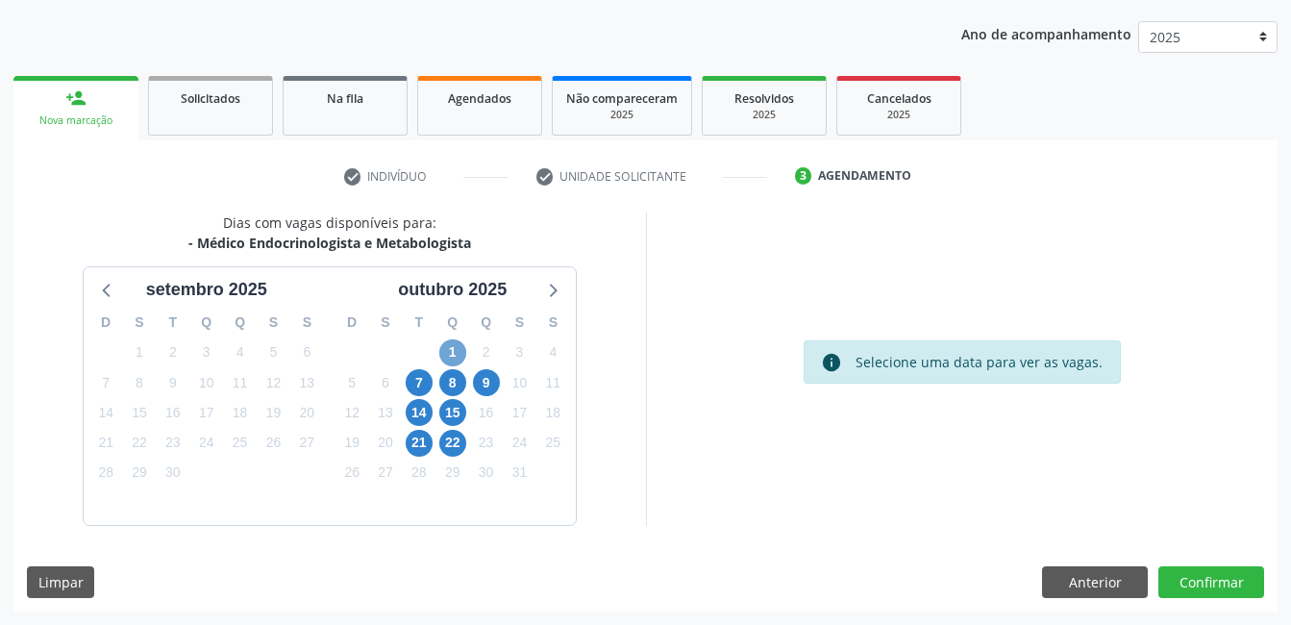
click at [448, 351] on span "1" at bounding box center [452, 352] width 27 height 27
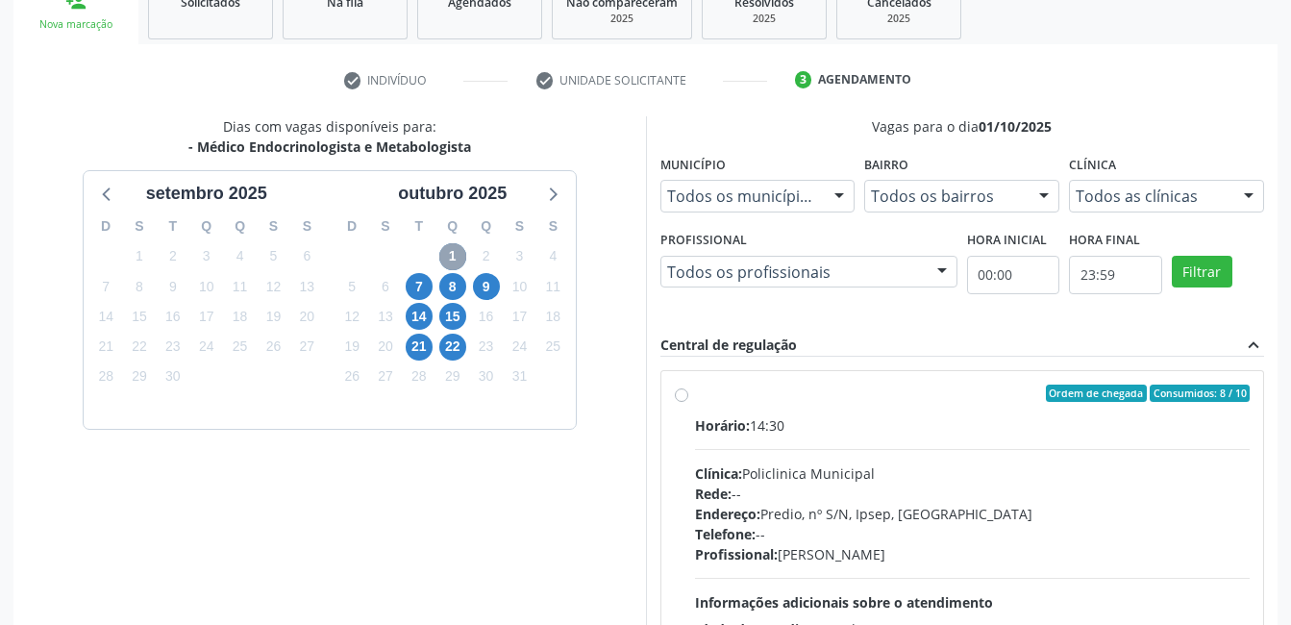
scroll to position [404, 0]
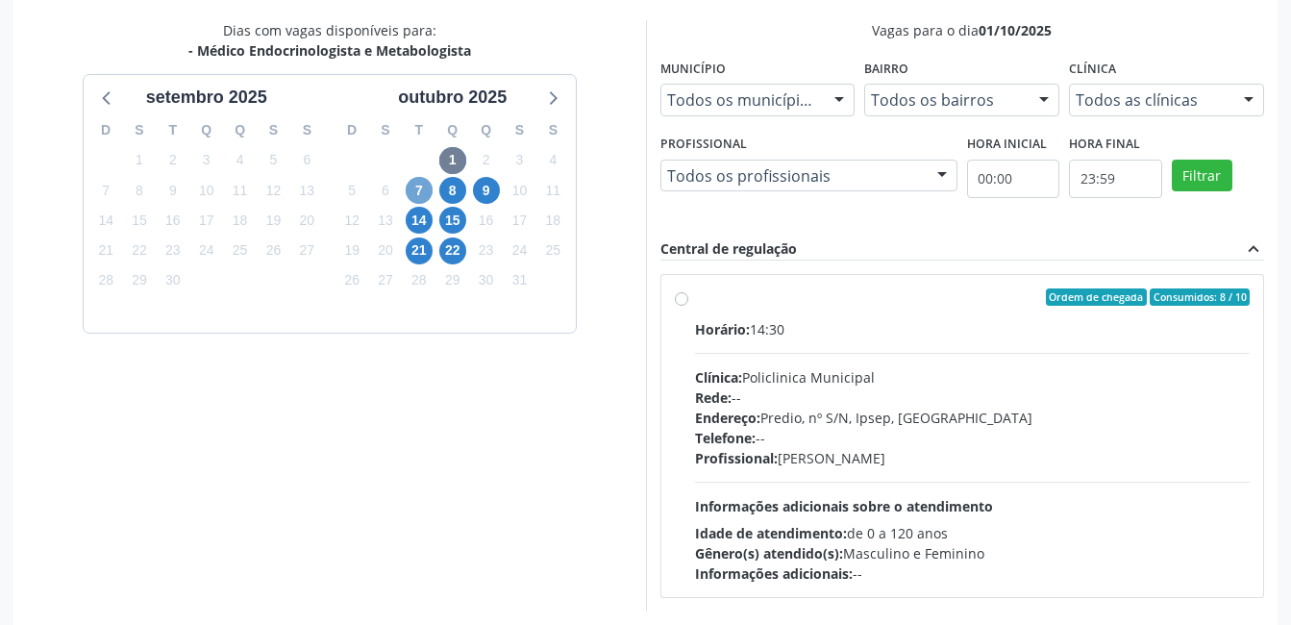
click at [425, 188] on span "7" at bounding box center [419, 190] width 27 height 27
click at [462, 191] on span "8" at bounding box center [452, 190] width 27 height 27
click at [486, 180] on span "9" at bounding box center [486, 190] width 27 height 27
click at [413, 221] on span "14" at bounding box center [419, 220] width 27 height 27
click at [456, 216] on span "15" at bounding box center [452, 220] width 27 height 27
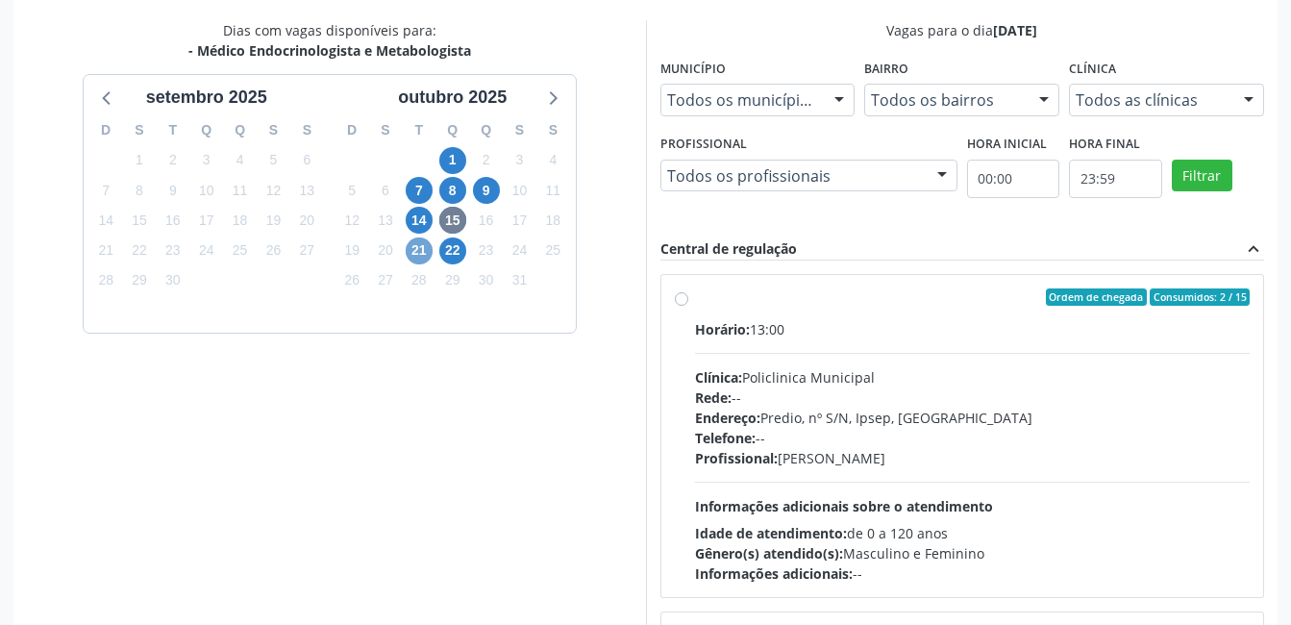
click at [421, 246] on span "21" at bounding box center [419, 250] width 27 height 27
